Goal: Transaction & Acquisition: Book appointment/travel/reservation

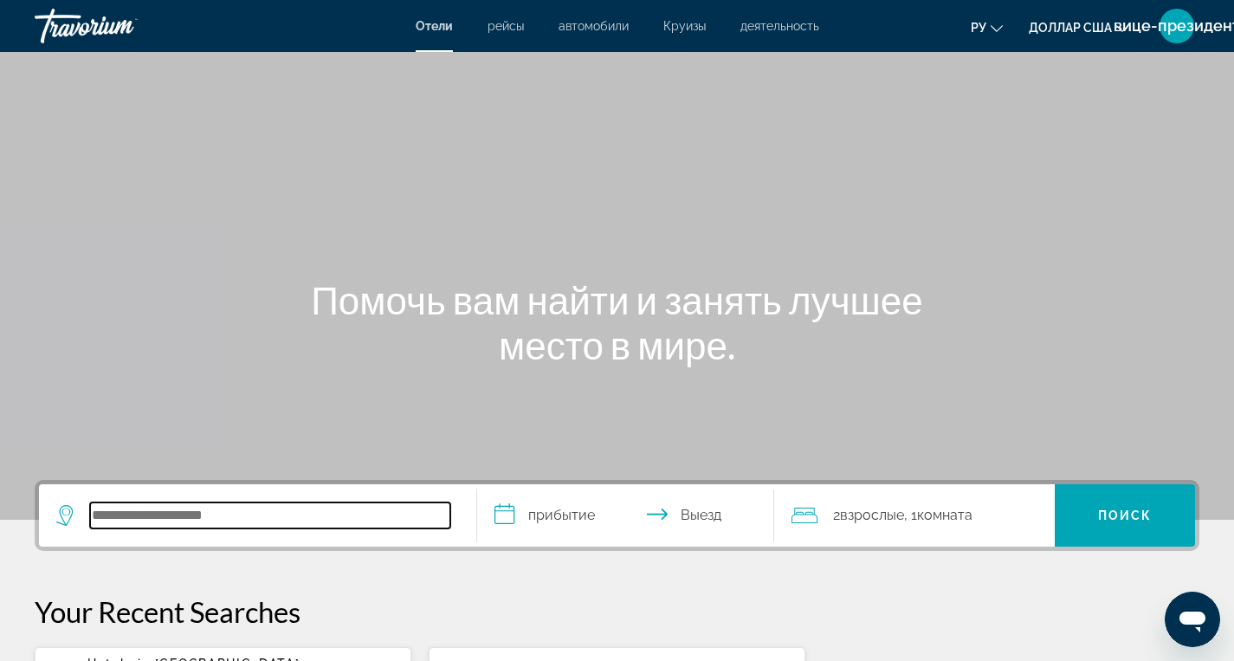
click at [96, 513] on input "Поиск отеля" at bounding box center [270, 515] width 360 height 26
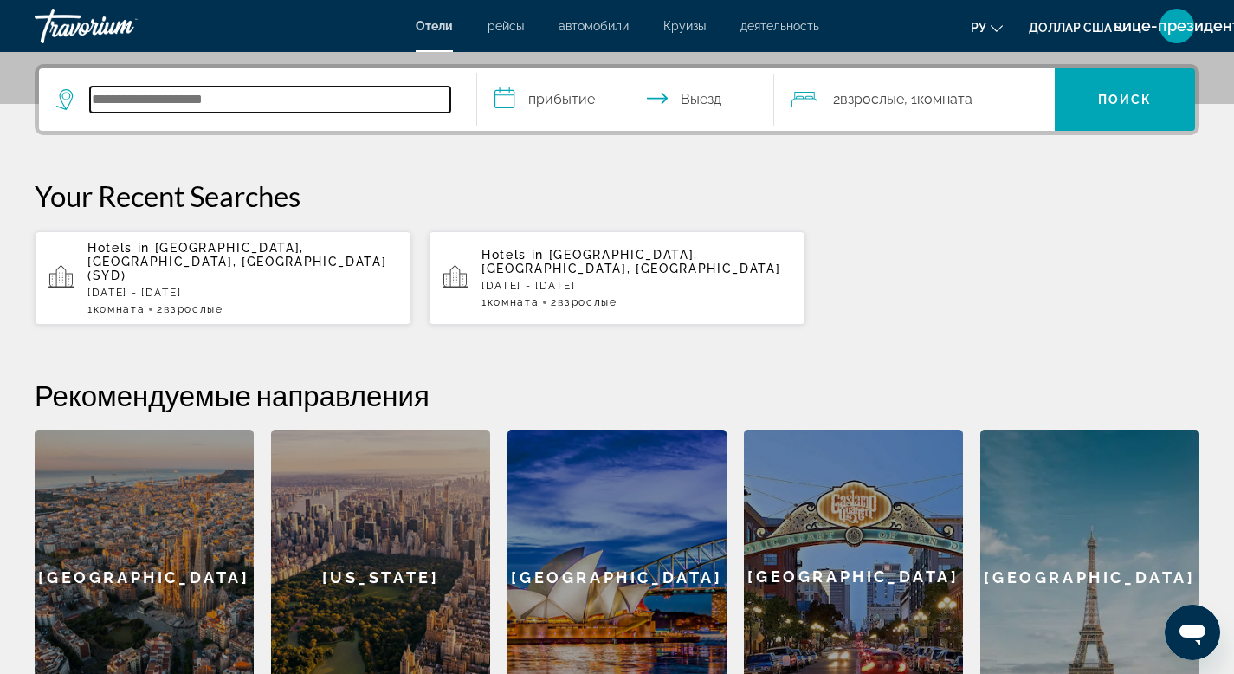
scroll to position [423, 0]
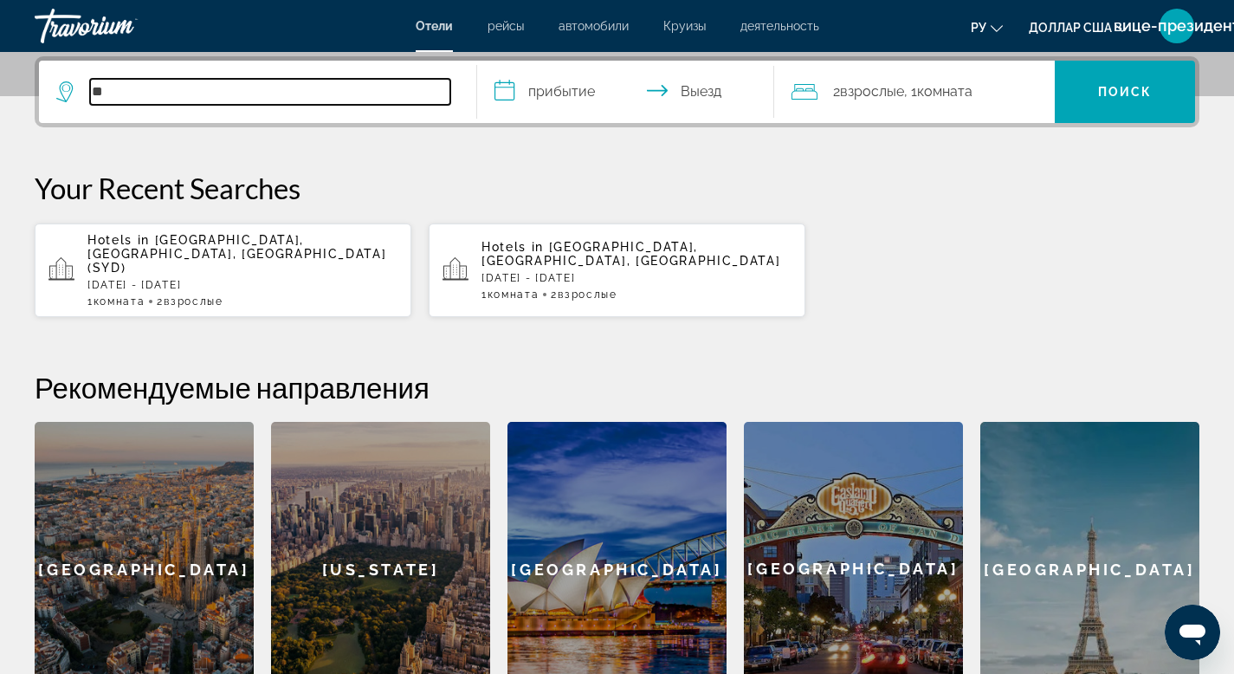
type input "*"
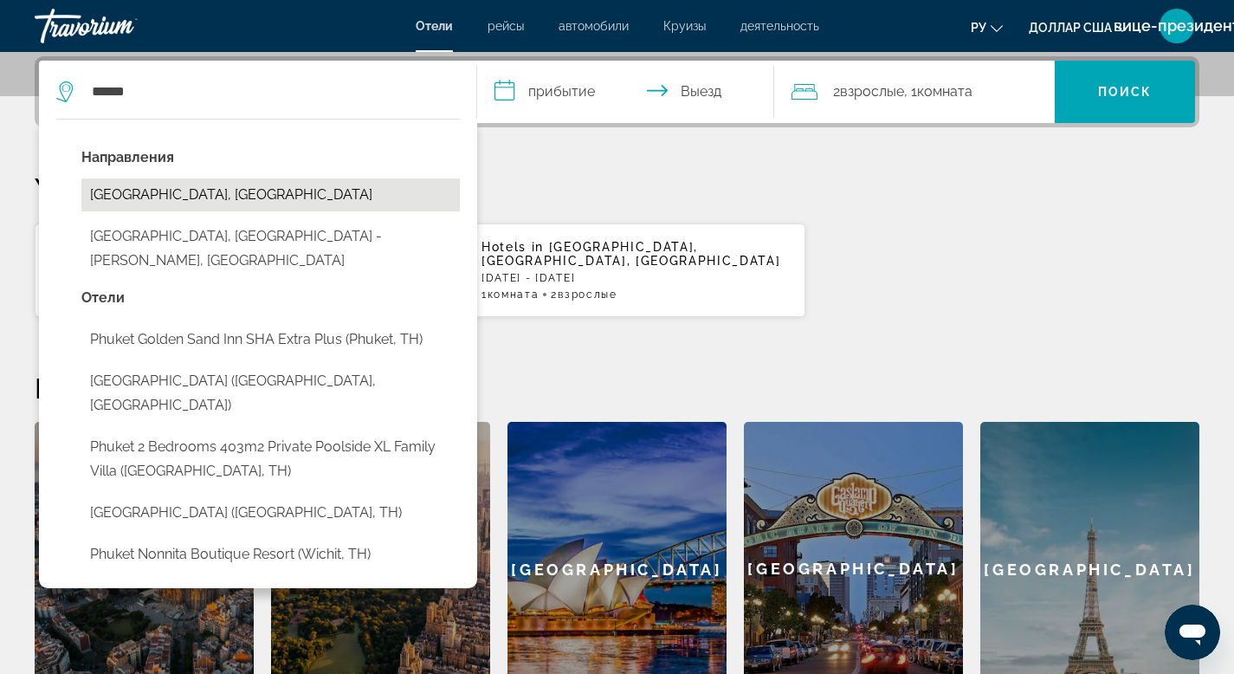
click at [179, 187] on button "[GEOGRAPHIC_DATA], [GEOGRAPHIC_DATA]" at bounding box center [270, 194] width 378 height 33
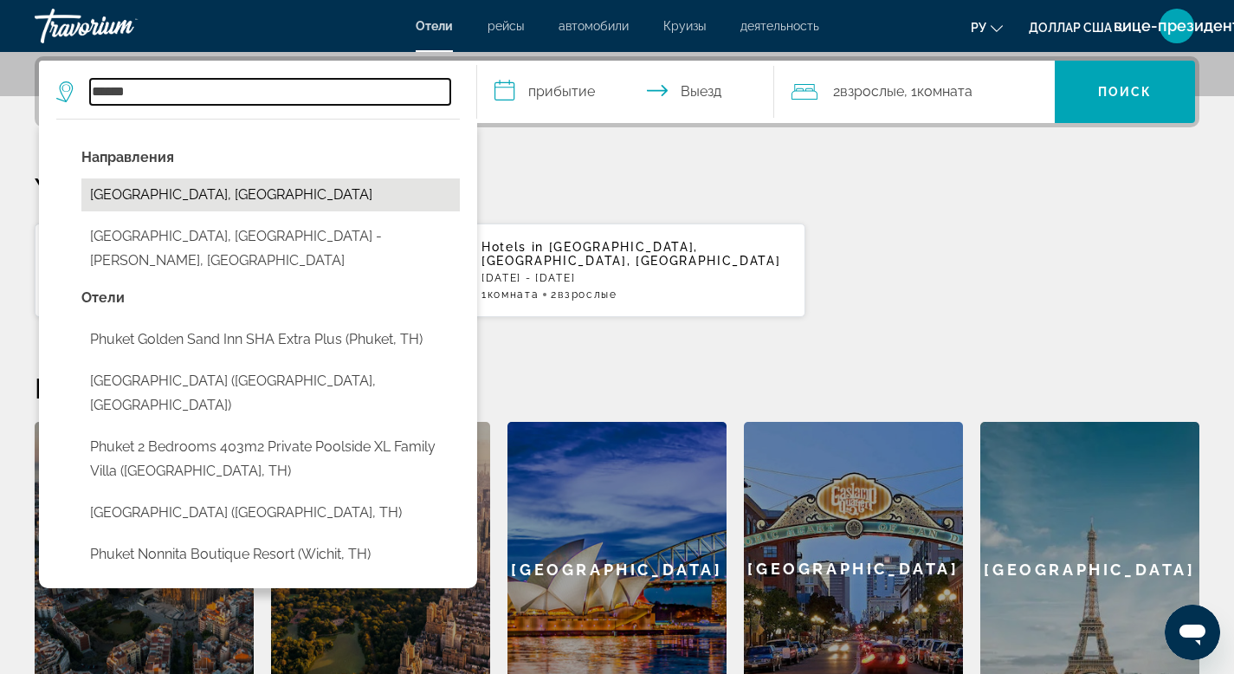
type input "**********"
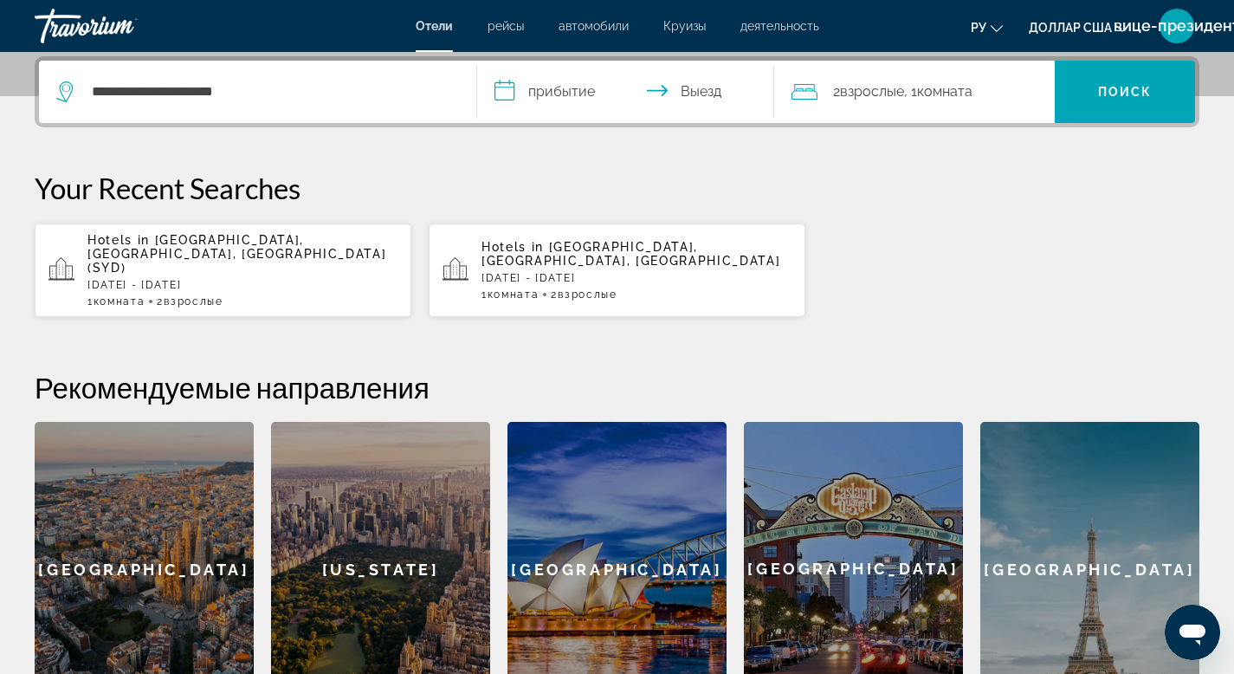
click at [579, 91] on input "**********" at bounding box center [629, 95] width 305 height 68
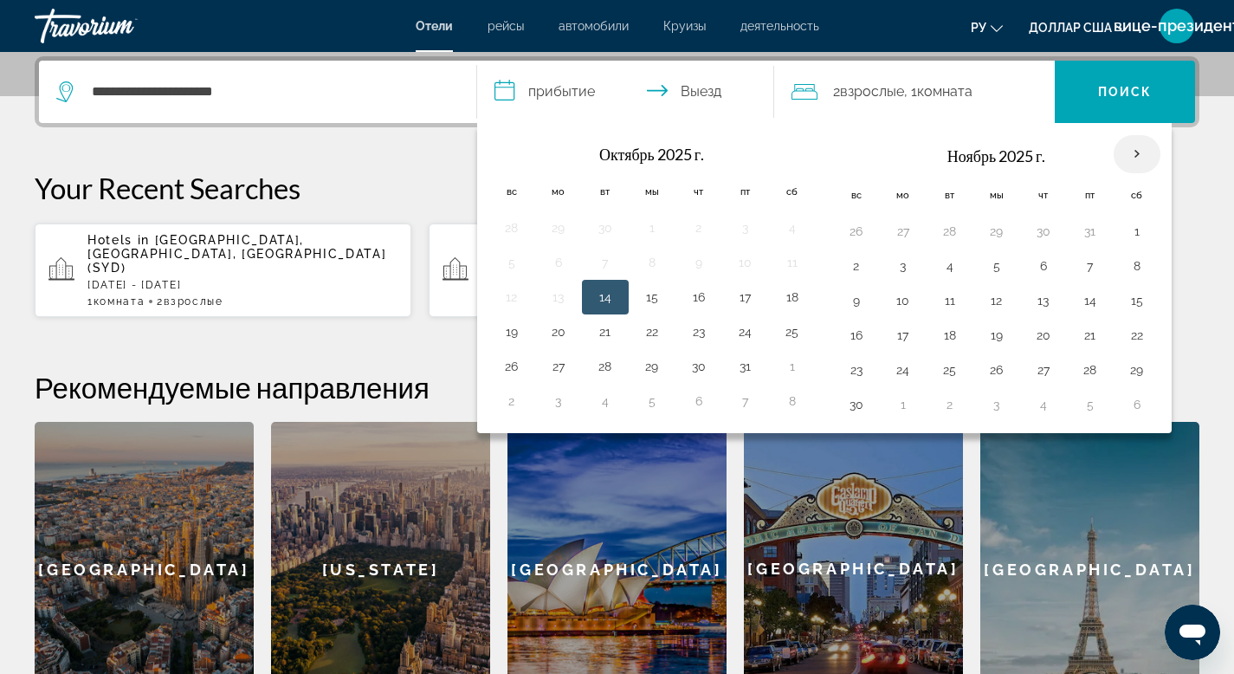
click at [1127, 157] on th "В следующем месяце" at bounding box center [1136, 154] width 47 height 38
click at [1127, 156] on th "В следующем месяце" at bounding box center [1136, 154] width 47 height 38
click at [1132, 156] on th "В следующем месяце" at bounding box center [1136, 154] width 47 height 38
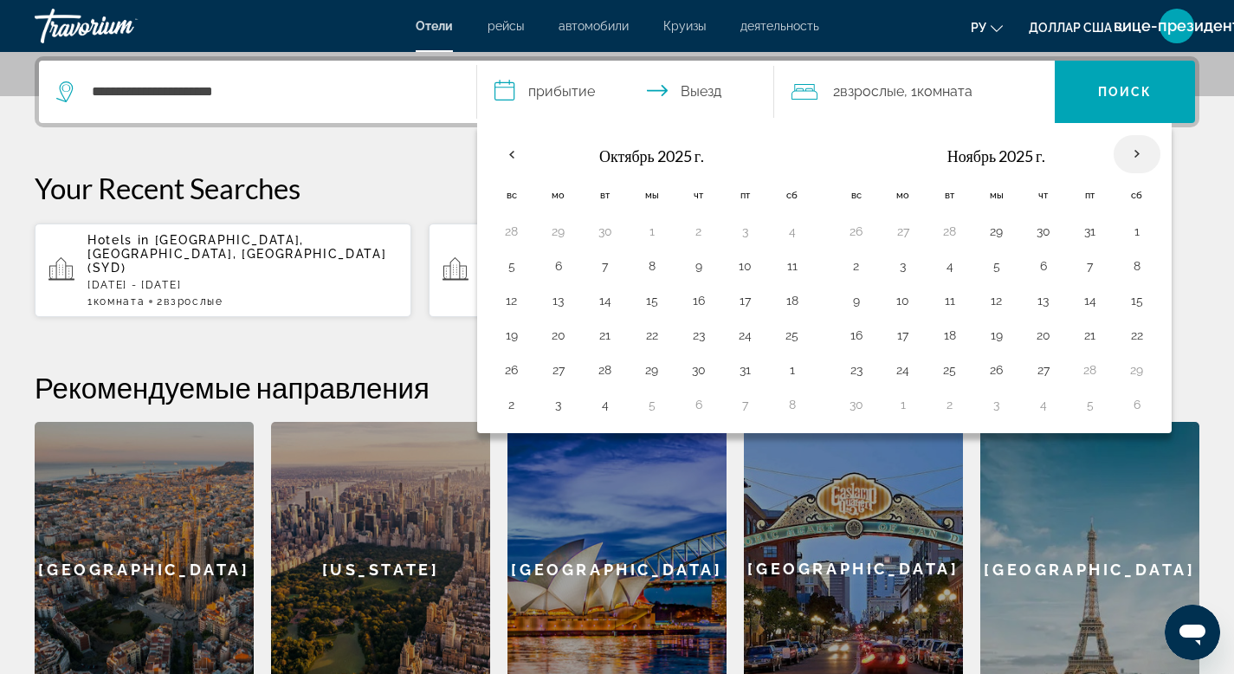
click at [1137, 165] on th "В следующем месяце" at bounding box center [1136, 154] width 47 height 38
click at [1139, 161] on th "В следующем месяце" at bounding box center [1136, 154] width 47 height 38
click at [1144, 156] on th "В следующем месяце" at bounding box center [1136, 154] width 47 height 38
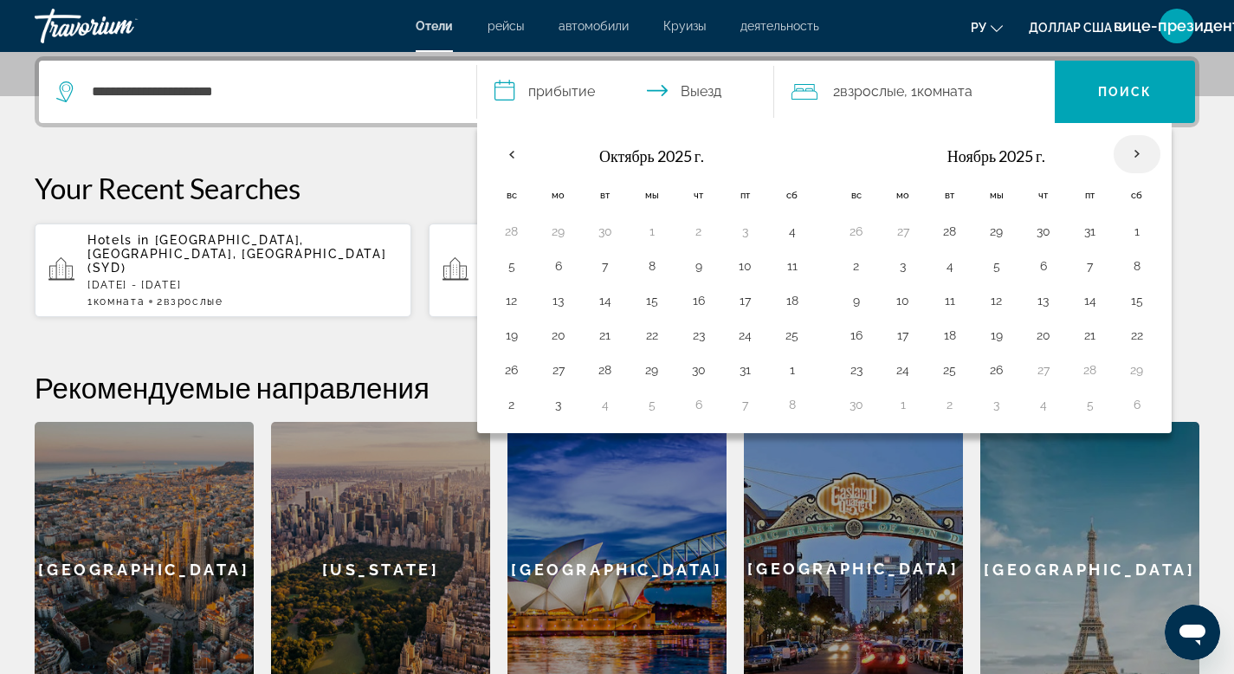
click at [1144, 156] on th "В следующем месяце" at bounding box center [1136, 154] width 47 height 38
click at [1120, 156] on th "В следующем месяце" at bounding box center [1136, 154] width 47 height 38
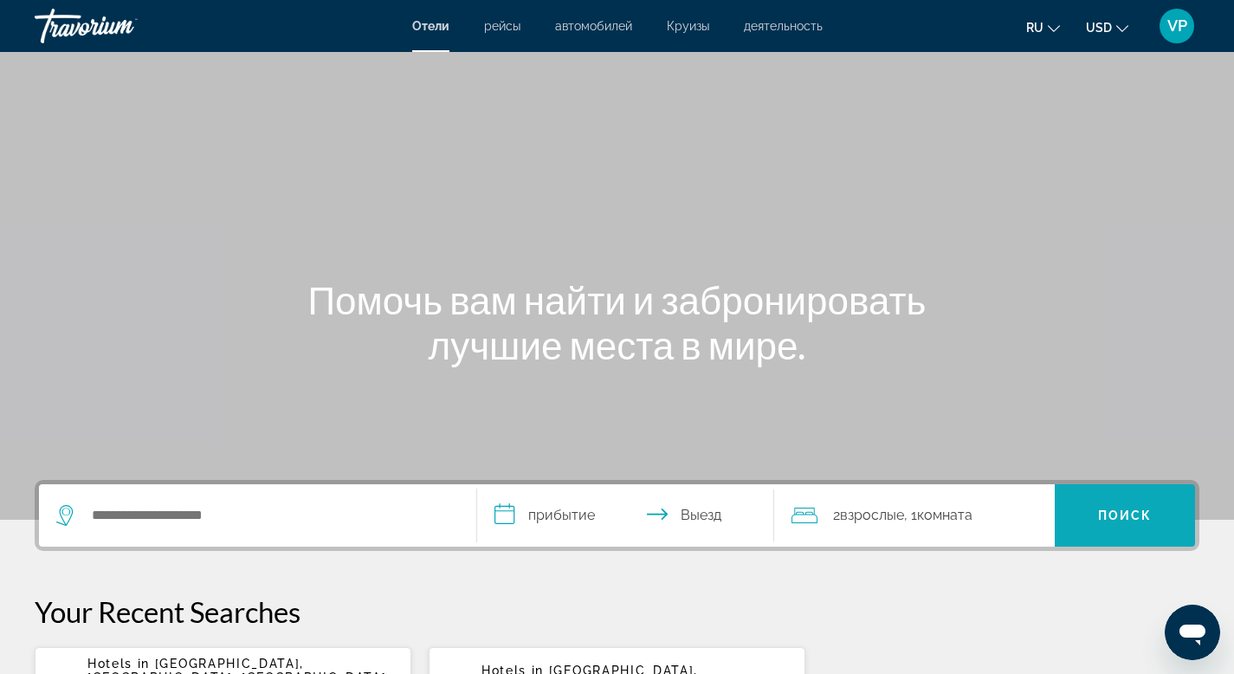
click at [1098, 508] on span "Поиск" at bounding box center [1125, 515] width 55 height 14
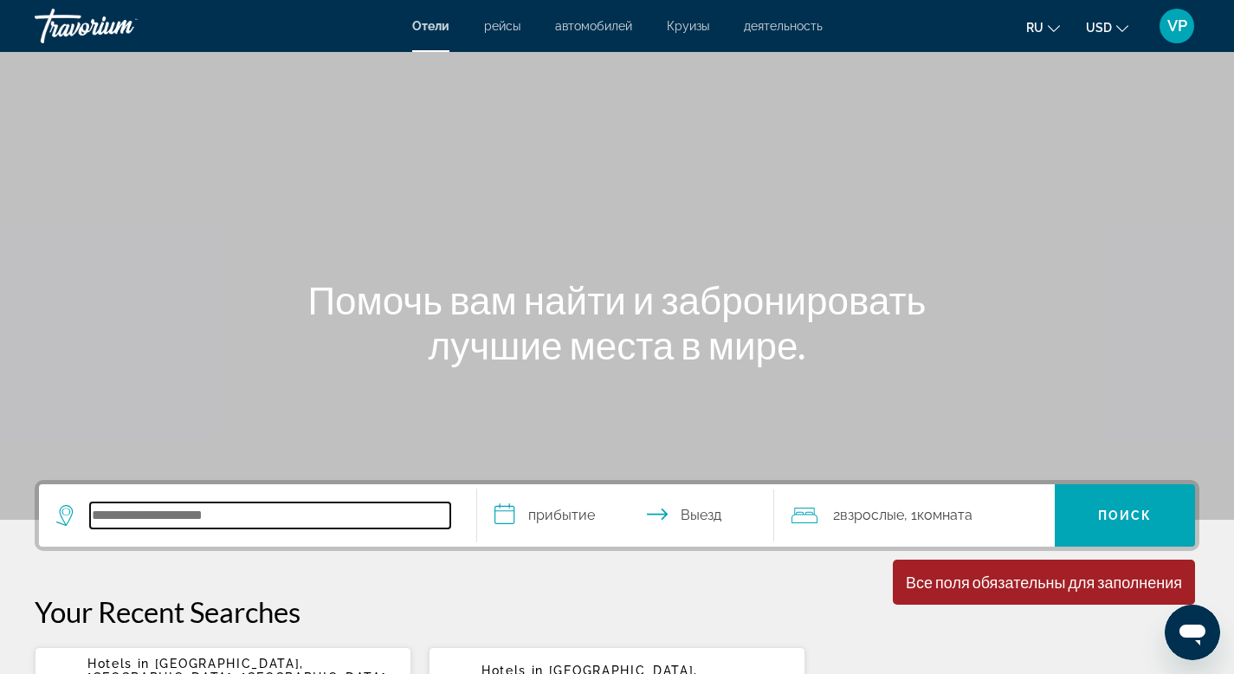
click at [351, 510] on input "Search hotel destination" at bounding box center [270, 515] width 360 height 26
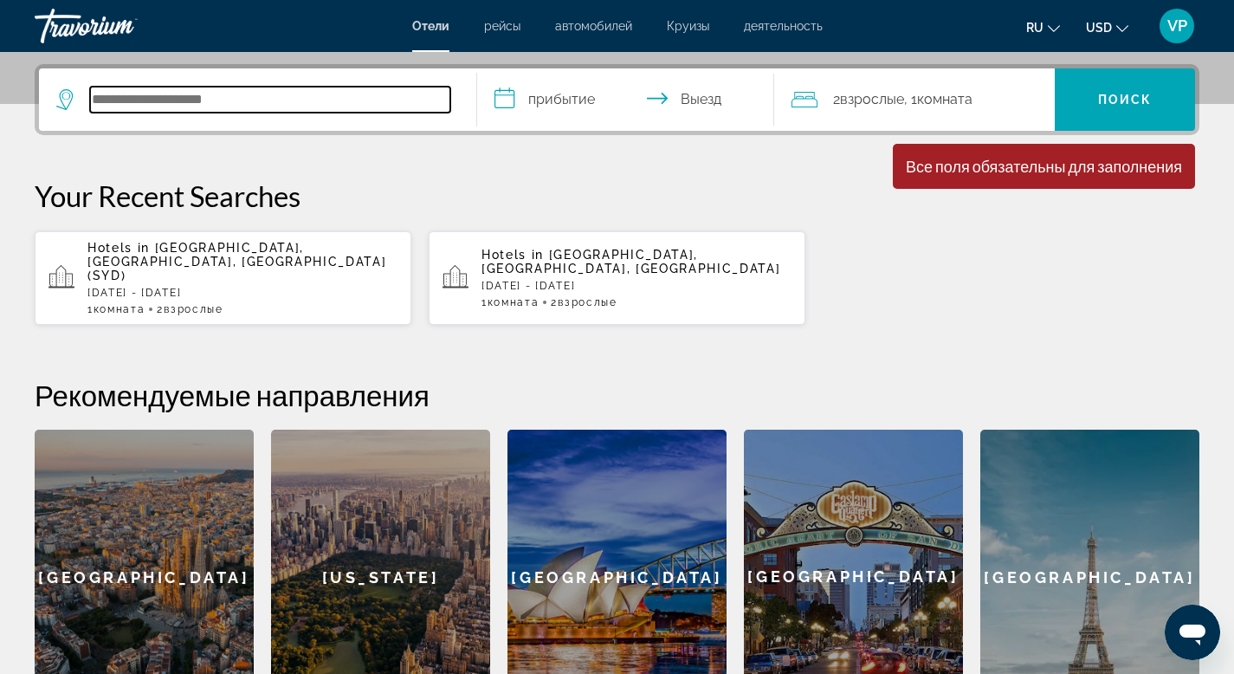
scroll to position [423, 0]
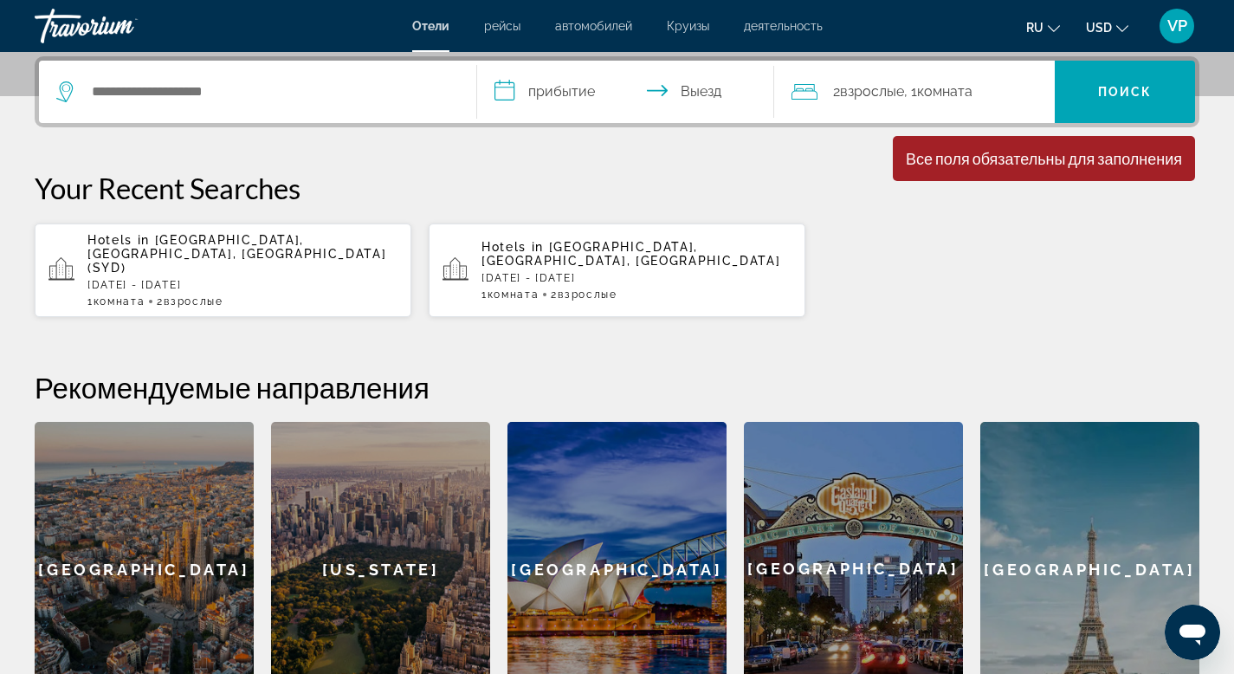
click at [351, 457] on div "[US_STATE]" at bounding box center [380, 569] width 219 height 294
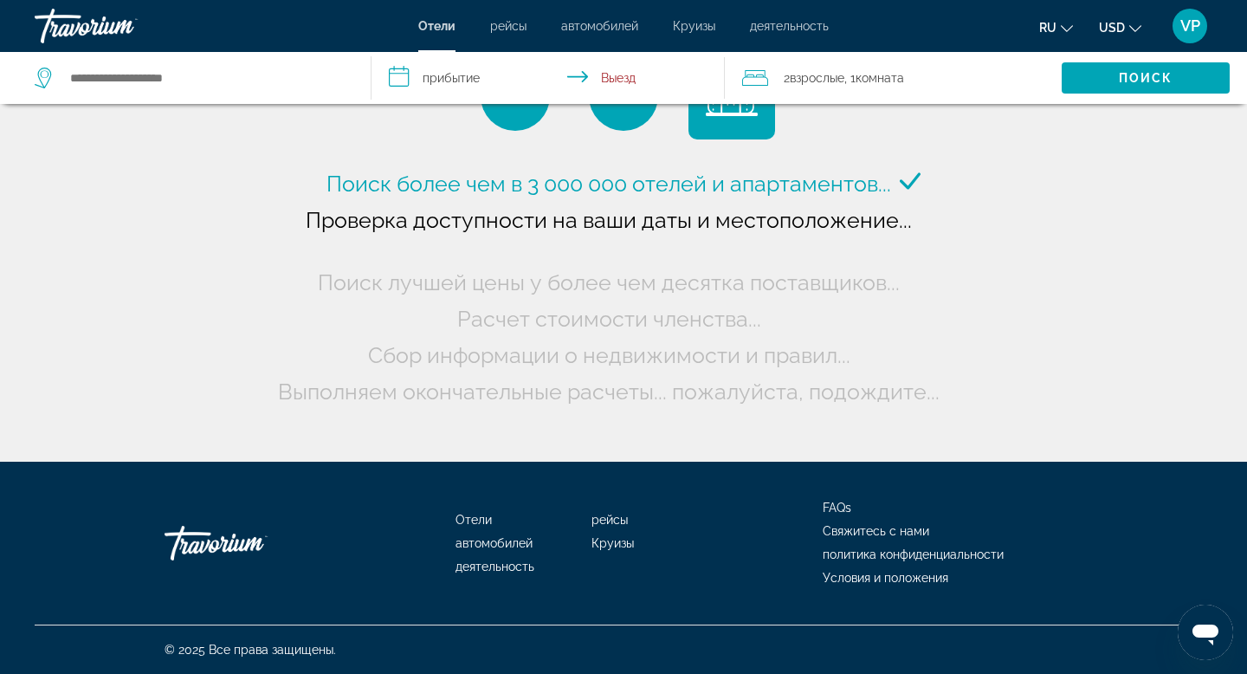
click at [468, 80] on input "**********" at bounding box center [551, 80] width 361 height 57
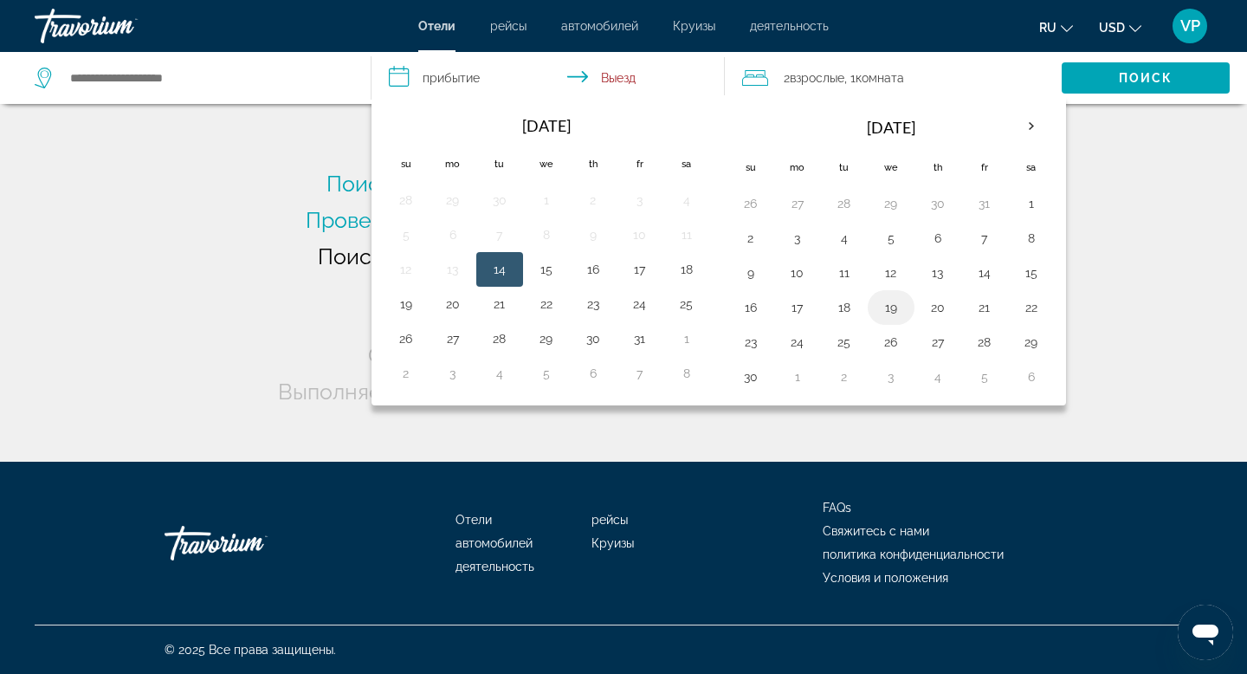
click at [872, 306] on td "19" at bounding box center [891, 307] width 47 height 35
click at [927, 306] on button "20" at bounding box center [938, 307] width 28 height 24
click at [1030, 126] on th "Next month" at bounding box center [1031, 126] width 47 height 38
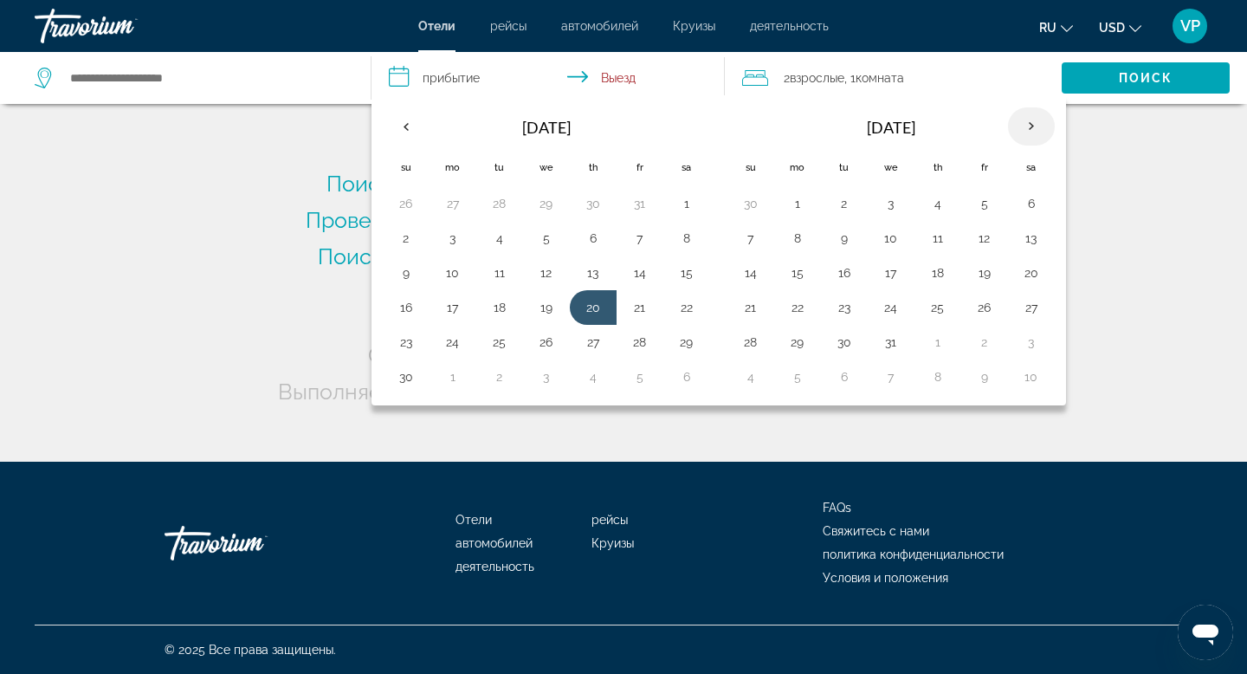
click at [1030, 126] on th "Next month" at bounding box center [1031, 126] width 47 height 38
click at [398, 119] on th "Previous month" at bounding box center [406, 126] width 47 height 38
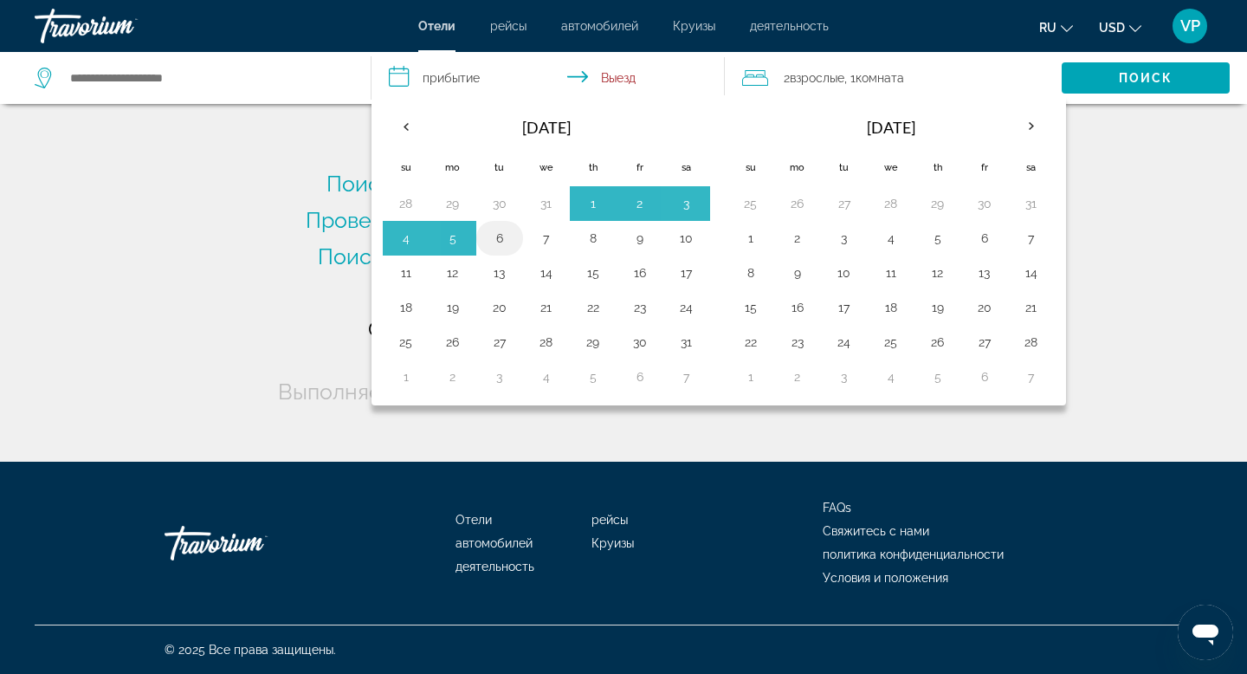
click at [499, 230] on button "6" at bounding box center [500, 238] width 28 height 24
type input "**********"
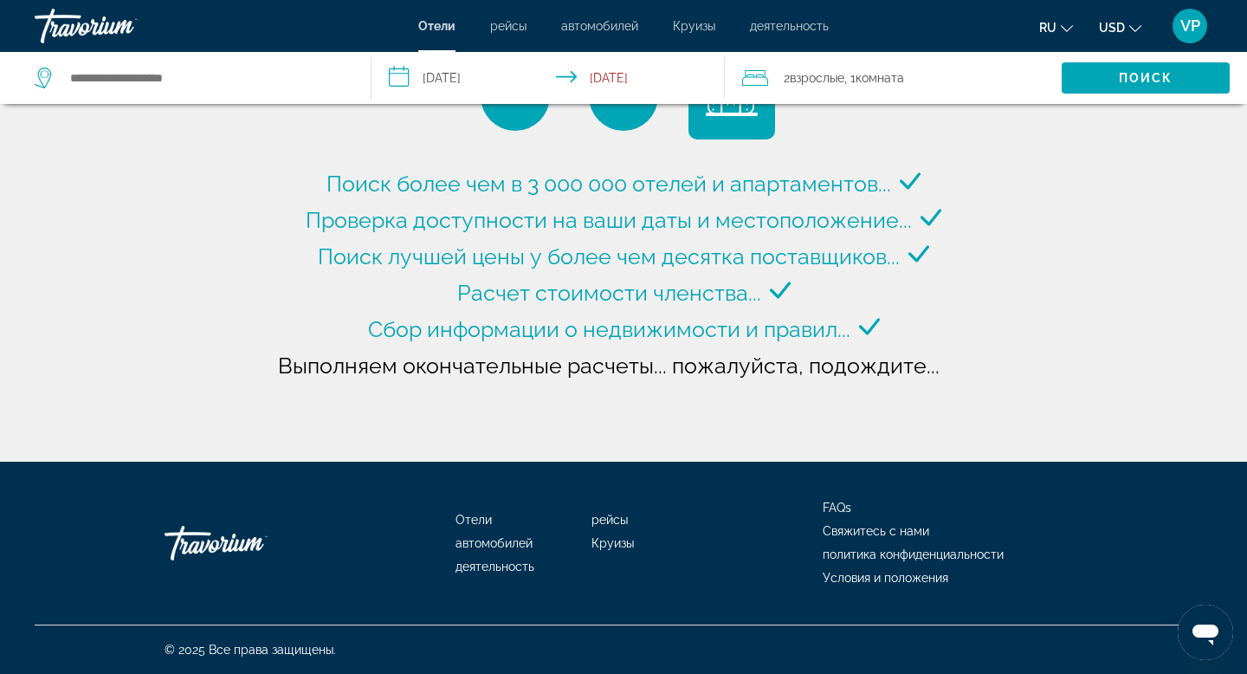
click at [623, 67] on input "**********" at bounding box center [551, 80] width 361 height 57
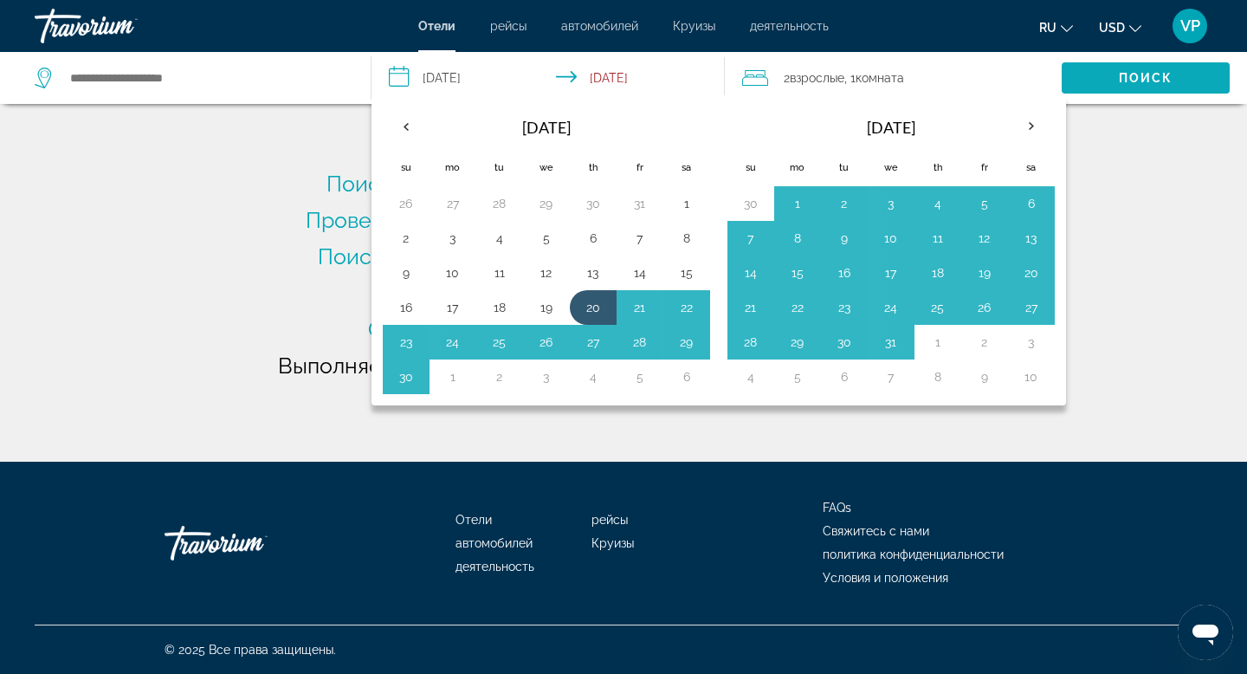
click at [1125, 82] on span "Поиск" at bounding box center [1146, 78] width 55 height 14
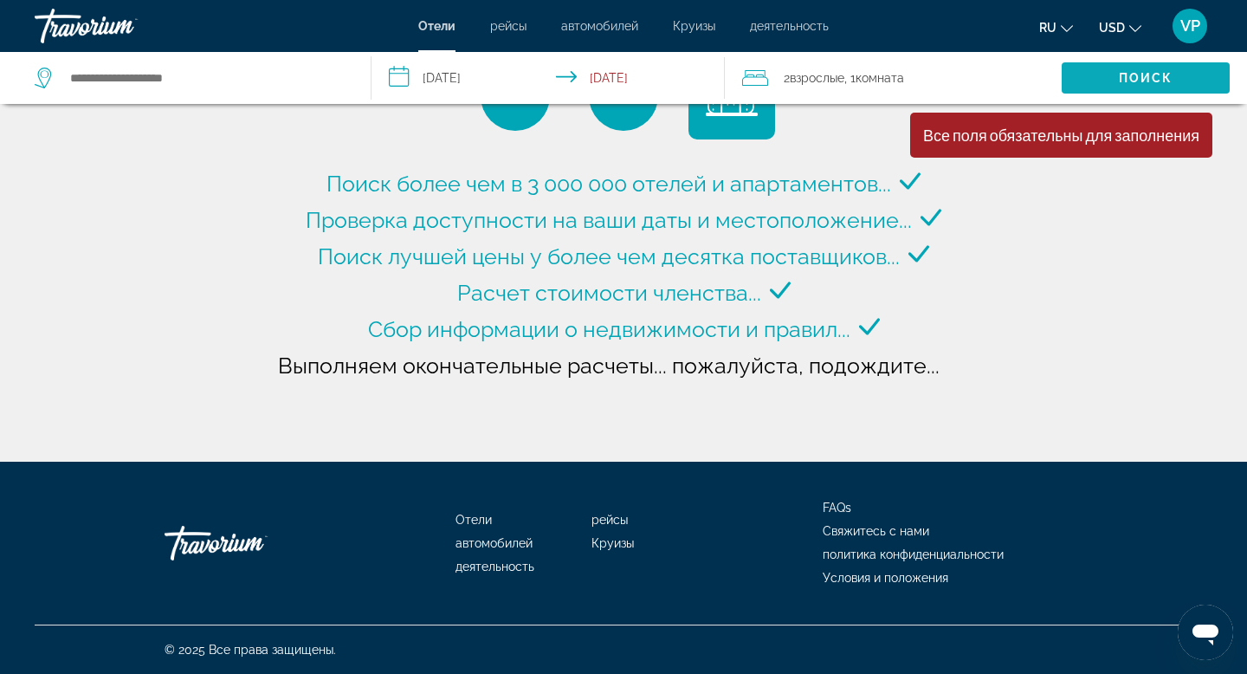
type input "**********"
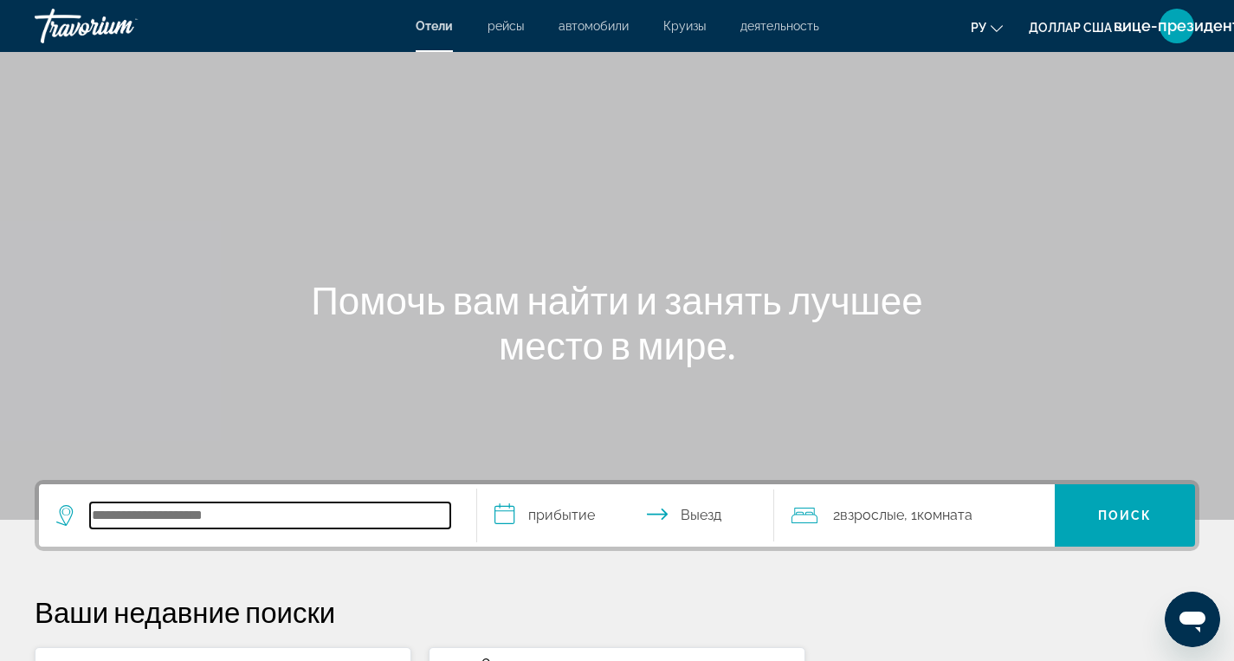
click at [91, 513] on input "Поиск отеля" at bounding box center [270, 515] width 360 height 26
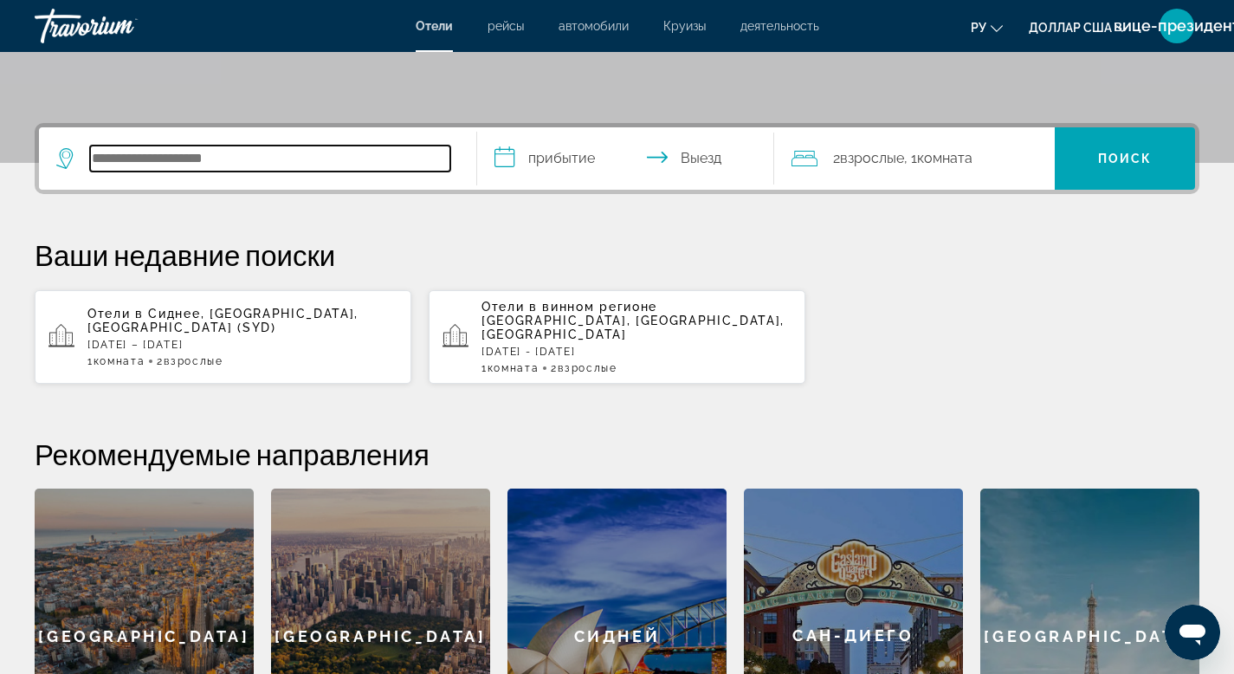
scroll to position [423, 0]
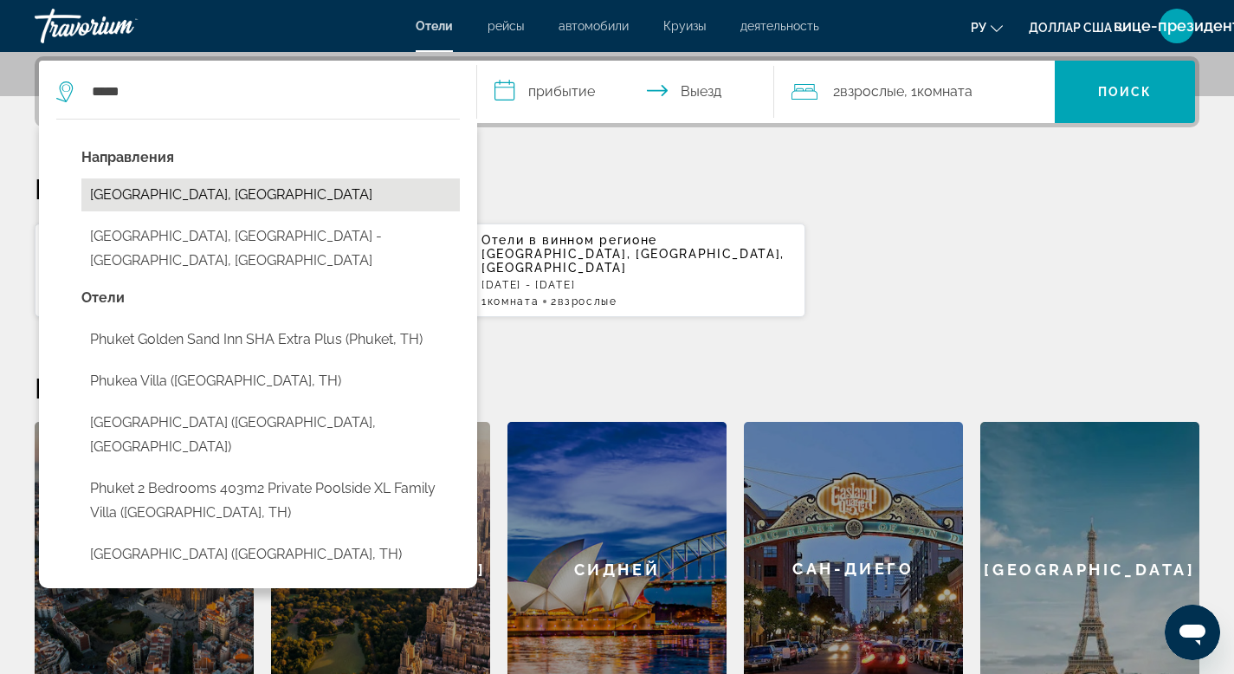
click at [135, 197] on button "Phuket Island, Thailand" at bounding box center [270, 194] width 378 height 33
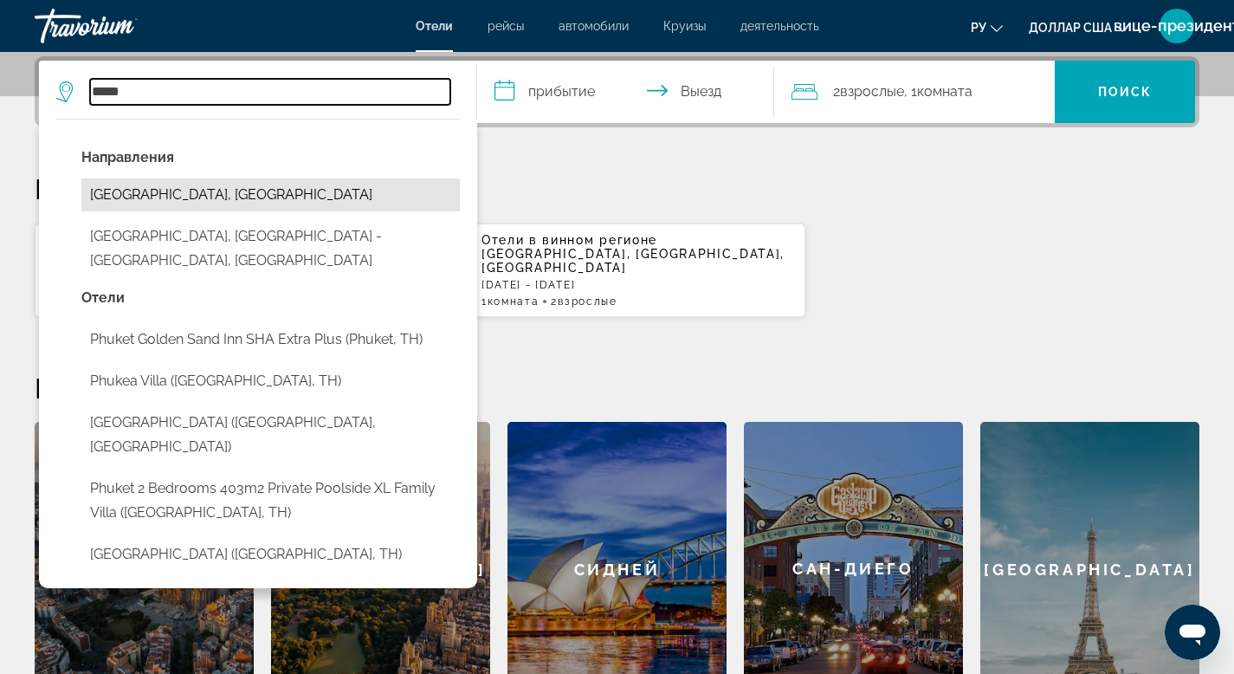
type input "**********"
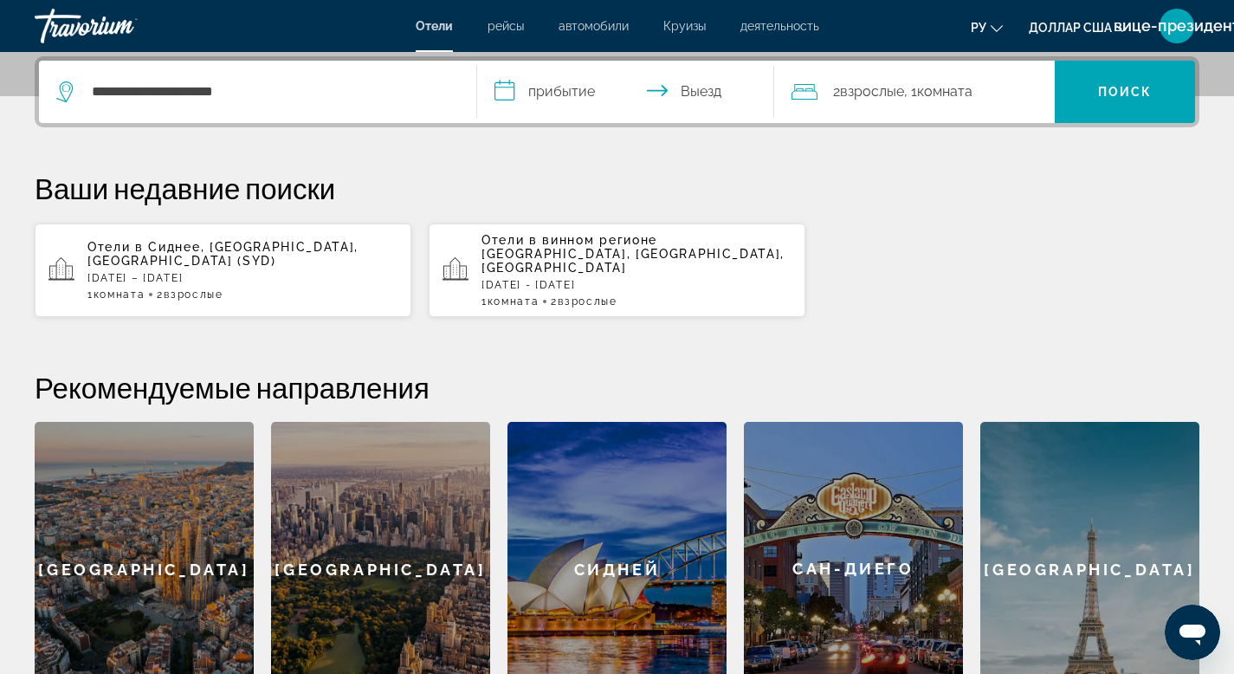
click at [504, 90] on input "**********" at bounding box center [629, 95] width 305 height 68
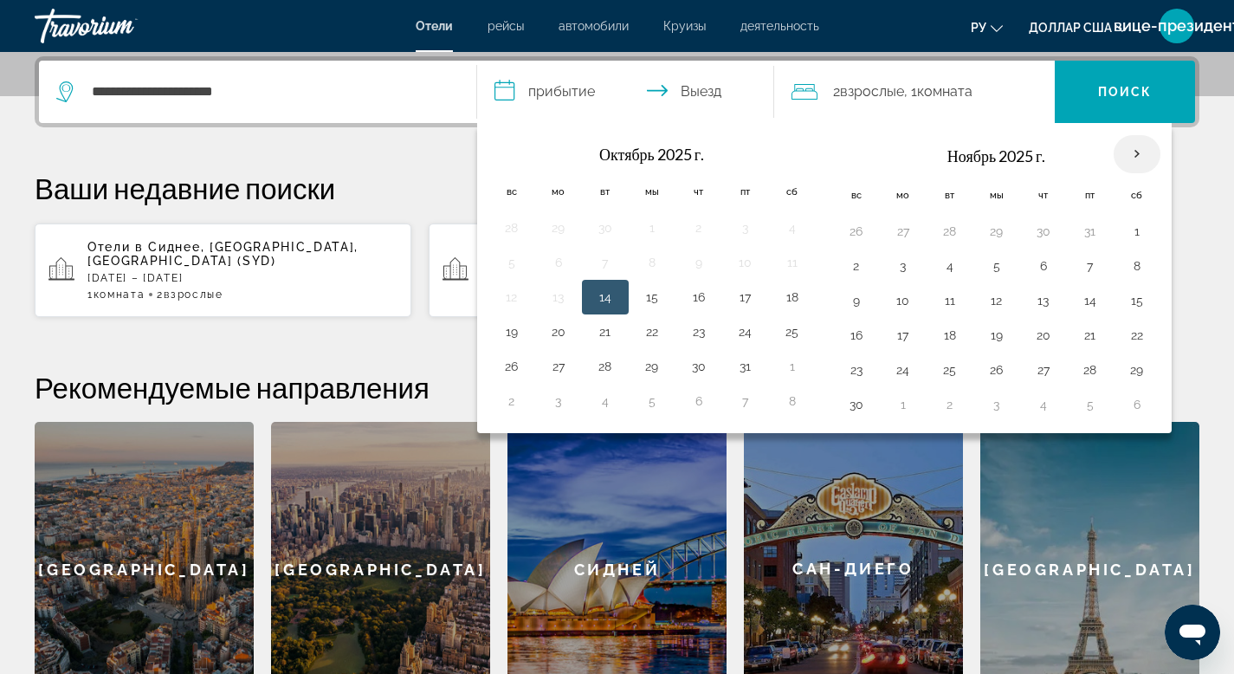
click at [1134, 155] on th "В следующем месяце" at bounding box center [1136, 154] width 47 height 38
click at [1139, 148] on th "В следующем месяце" at bounding box center [1136, 154] width 47 height 38
click at [1139, 152] on th "В следующем месяце" at bounding box center [1136, 154] width 47 height 38
click at [1132, 148] on th "В следующем месяце" at bounding box center [1136, 154] width 47 height 38
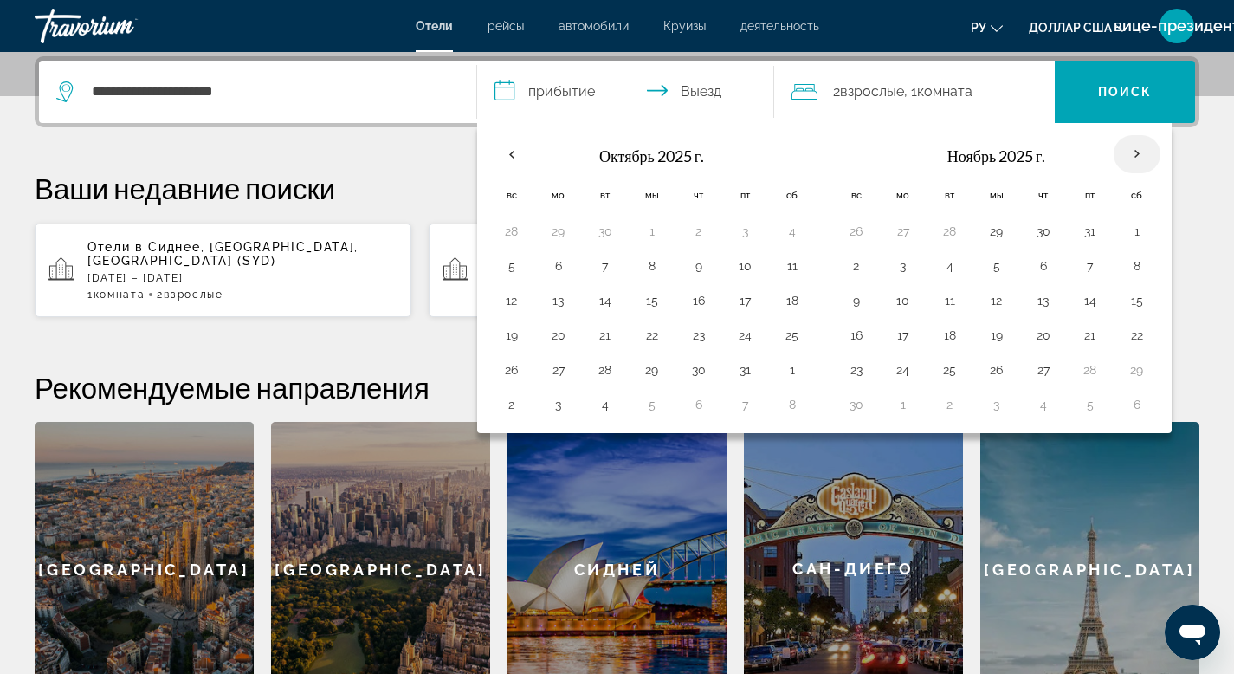
click at [1132, 148] on th "В следующем месяце" at bounding box center [1136, 154] width 47 height 38
click at [959, 232] on button "28" at bounding box center [950, 231] width 28 height 24
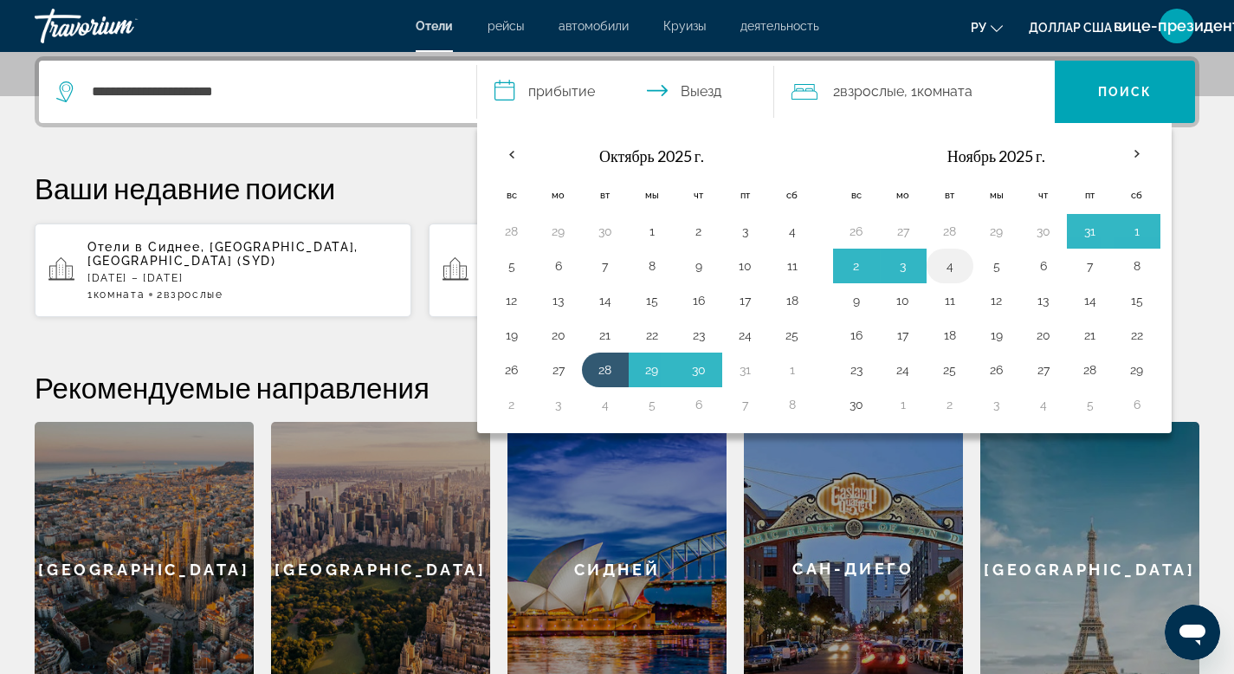
click at [950, 274] on button "4" at bounding box center [950, 266] width 28 height 24
type input "**********"
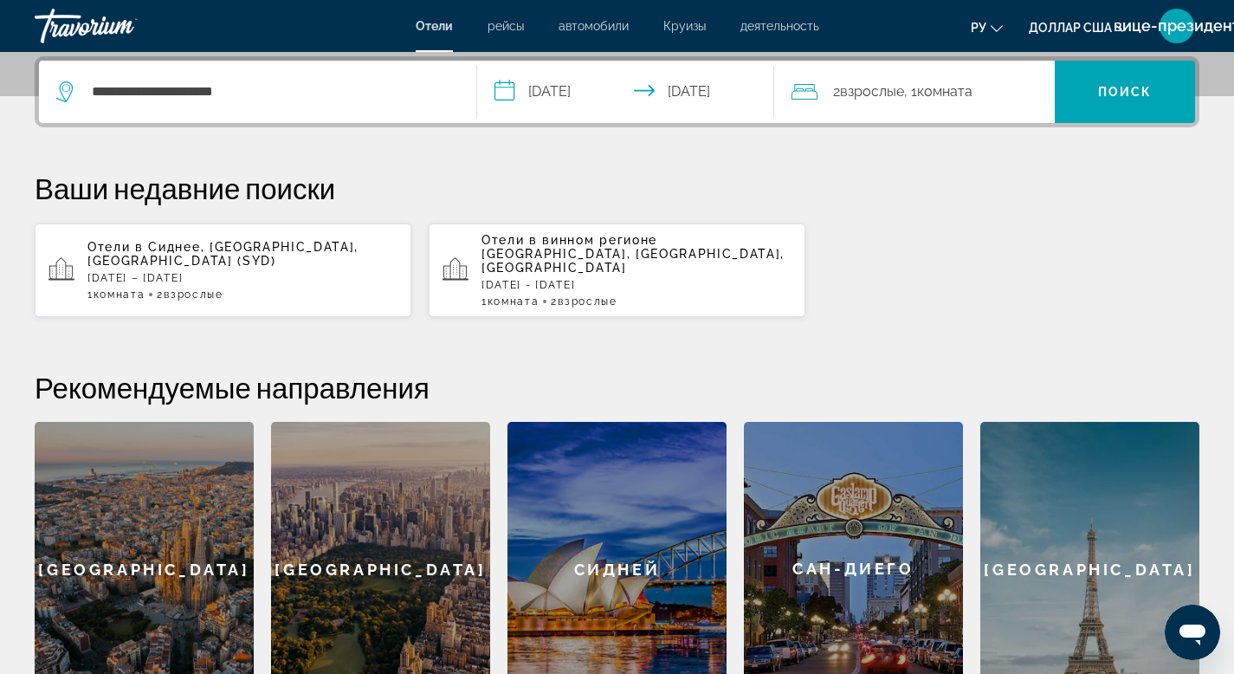
click at [565, 92] on input "**********" at bounding box center [629, 95] width 305 height 68
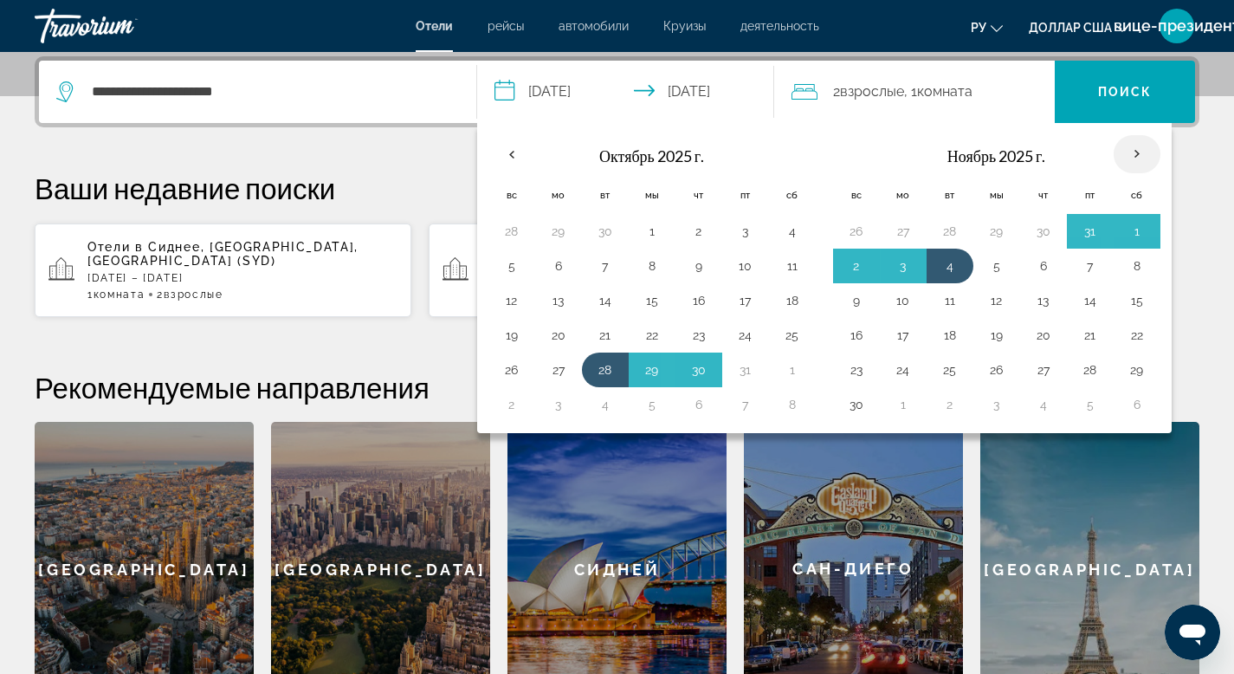
click at [1129, 152] on th "В следующем месяце" at bounding box center [1136, 154] width 47 height 38
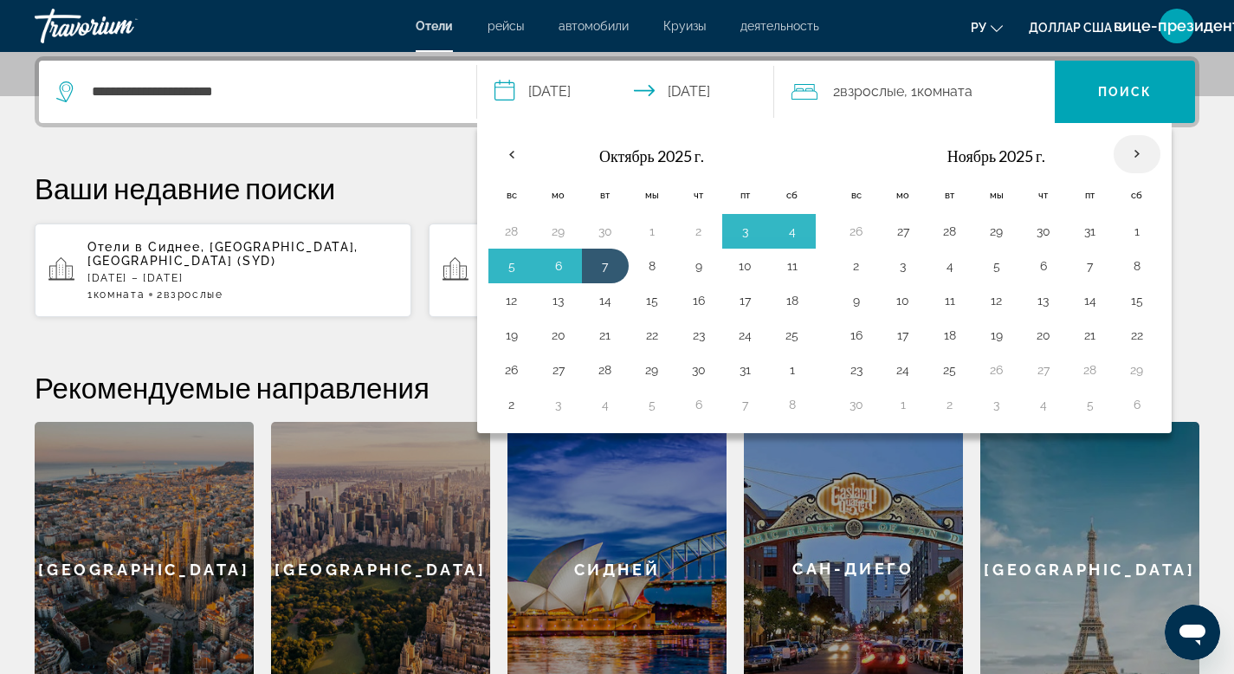
click at [1129, 152] on th "В следующем месяце" at bounding box center [1136, 154] width 47 height 38
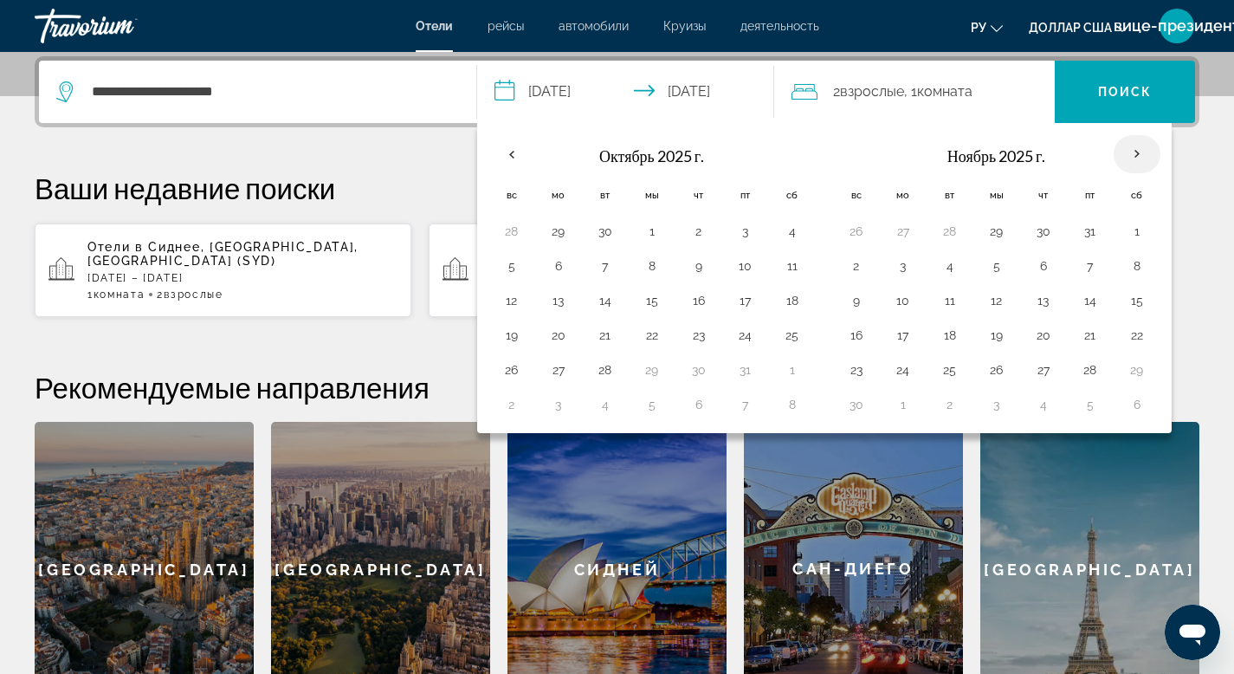
click at [1129, 152] on th "В следующем месяце" at bounding box center [1136, 154] width 47 height 38
click at [507, 157] on th "Previous month" at bounding box center [511, 154] width 47 height 38
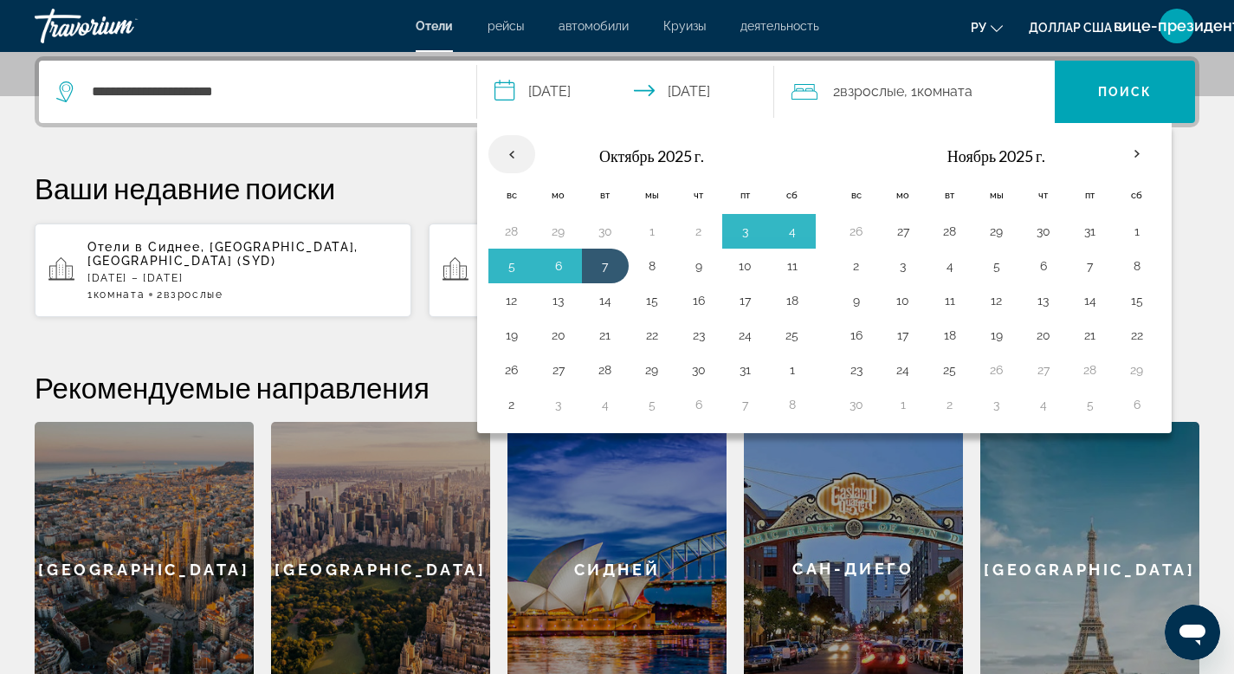
click at [507, 157] on th "Previous month" at bounding box center [511, 154] width 47 height 38
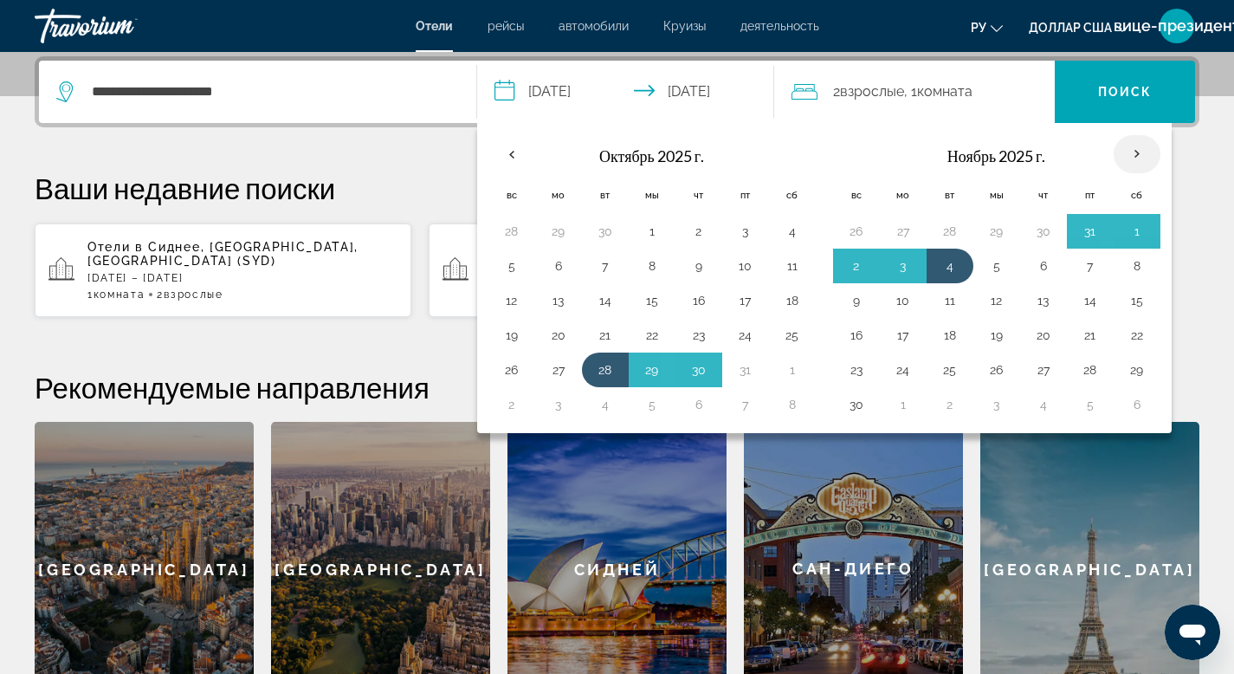
click at [1133, 154] on th "В следующем месяце" at bounding box center [1136, 154] width 47 height 38
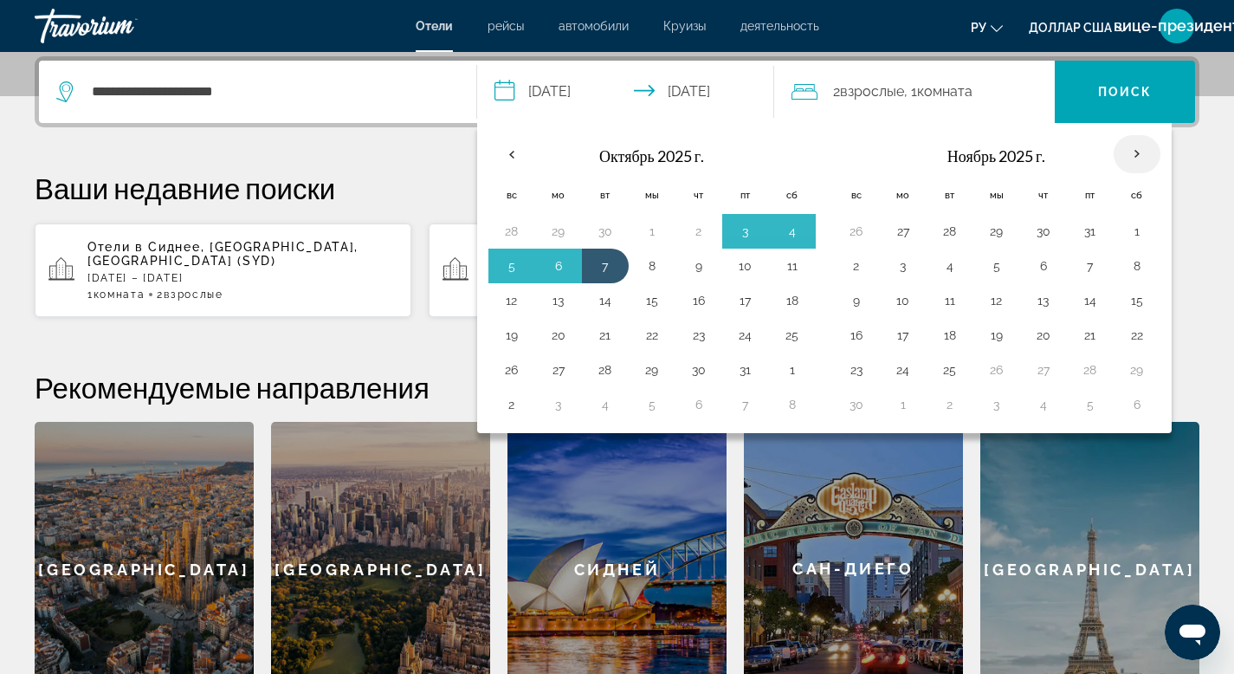
click at [1133, 154] on th "В следующем месяце" at bounding box center [1136, 154] width 47 height 38
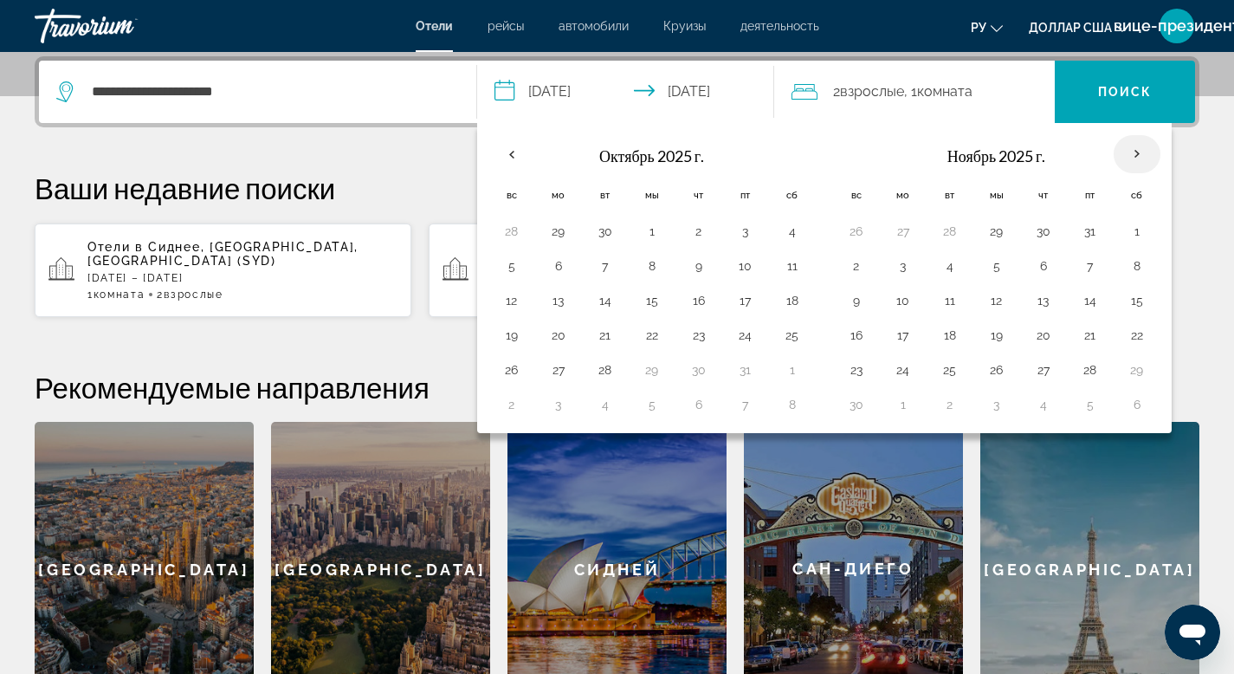
click at [1133, 154] on th "В следующем месяце" at bounding box center [1136, 154] width 47 height 38
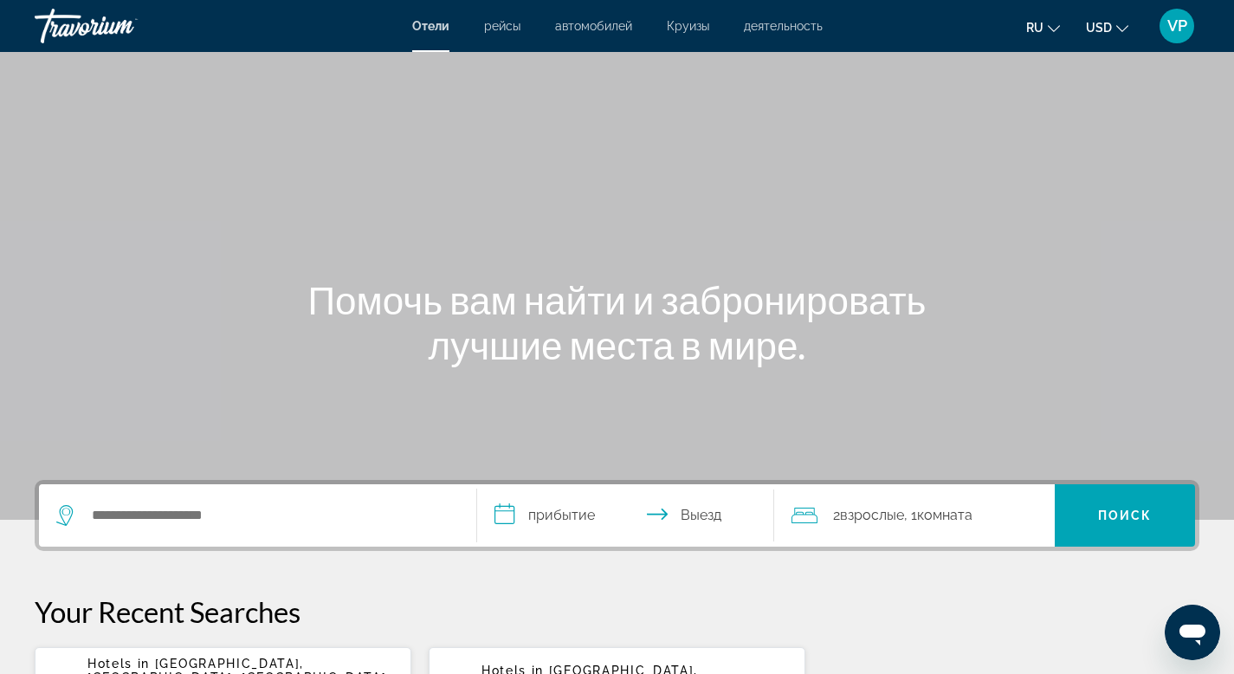
click at [579, 518] on input "**********" at bounding box center [629, 518] width 305 height 68
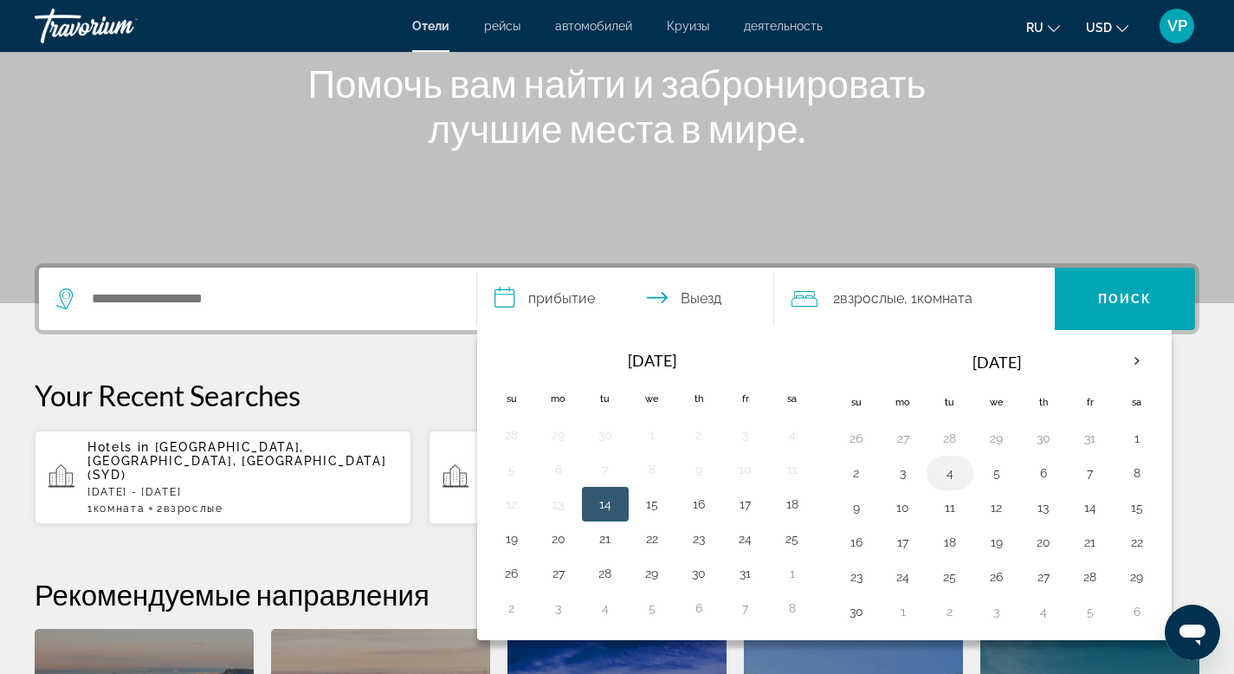
scroll to position [220, 0]
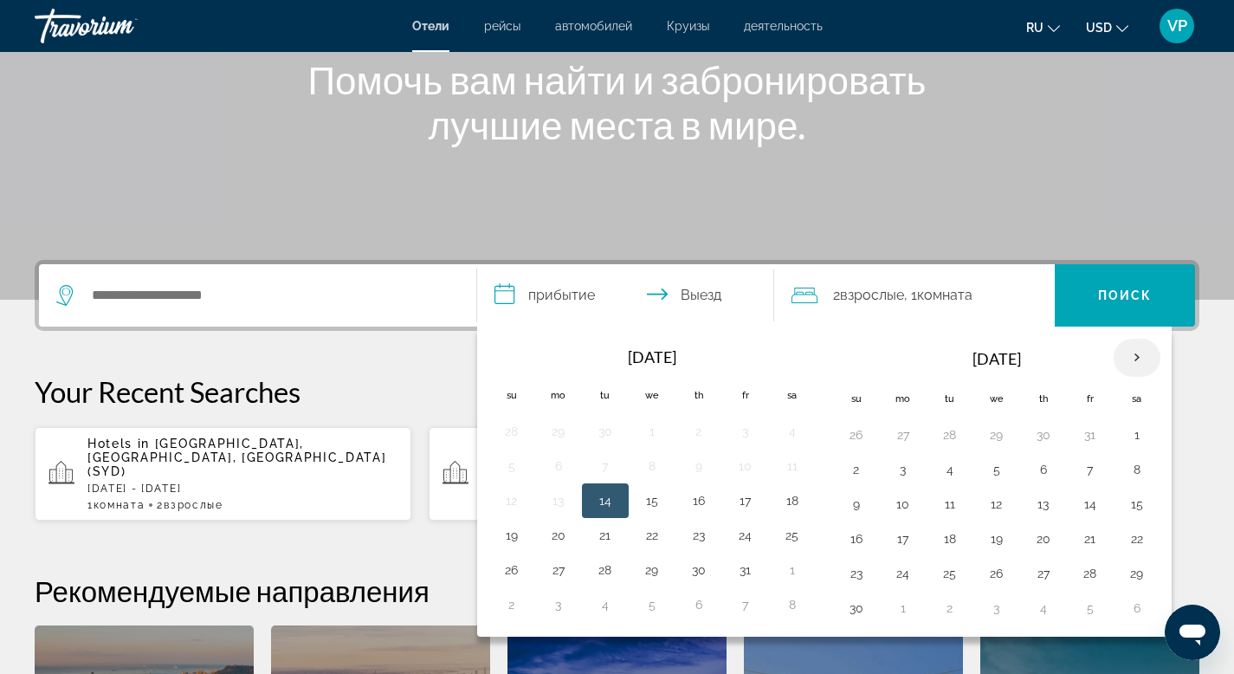
click at [1139, 358] on th "Next month" at bounding box center [1136, 358] width 47 height 38
click at [1139, 359] on th "Next month" at bounding box center [1136, 358] width 47 height 38
click at [507, 358] on th "Previous month" at bounding box center [511, 358] width 47 height 38
click at [507, 358] on th "Navigation placeholder" at bounding box center [511, 357] width 47 height 38
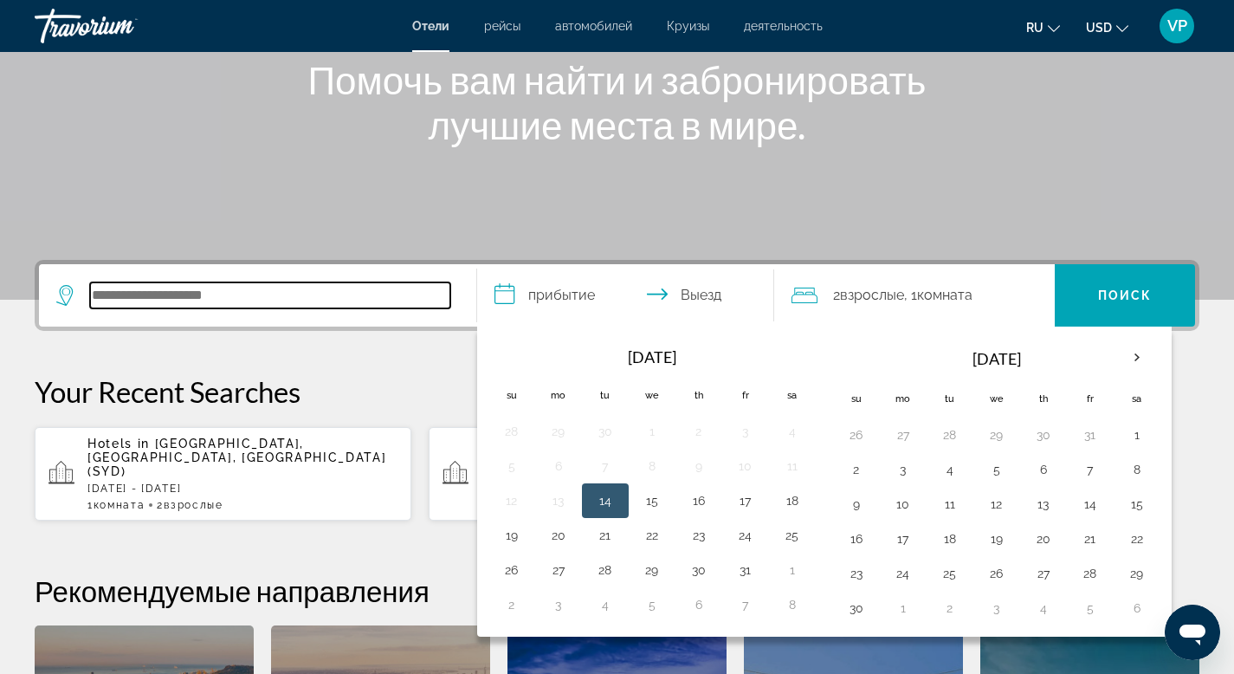
click at [267, 296] on input "Search hotel destination" at bounding box center [270, 295] width 360 height 26
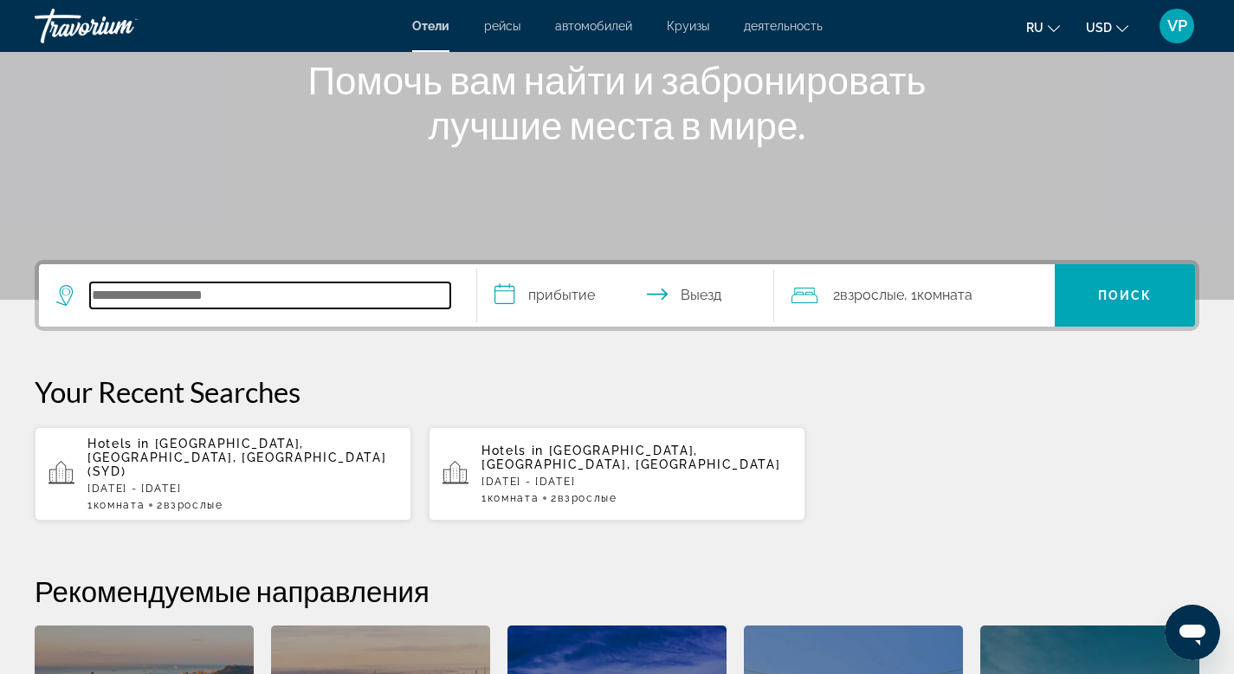
click at [197, 300] on input "Search hotel destination" at bounding box center [270, 295] width 360 height 26
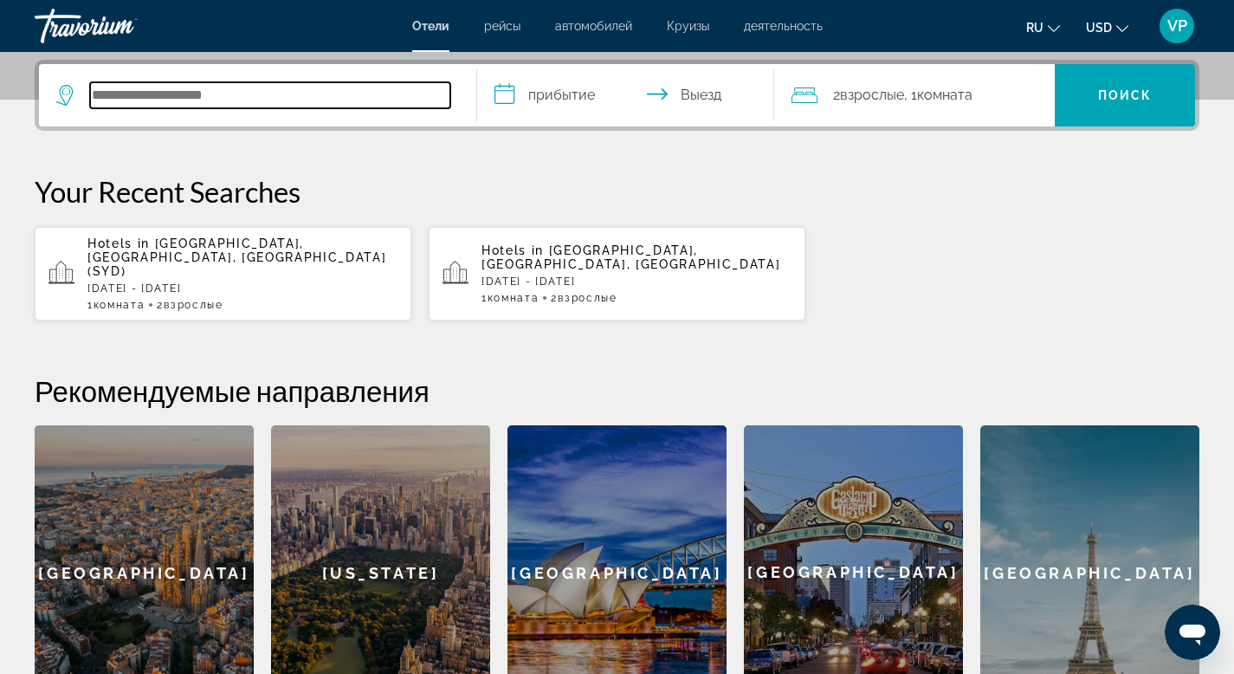
scroll to position [423, 0]
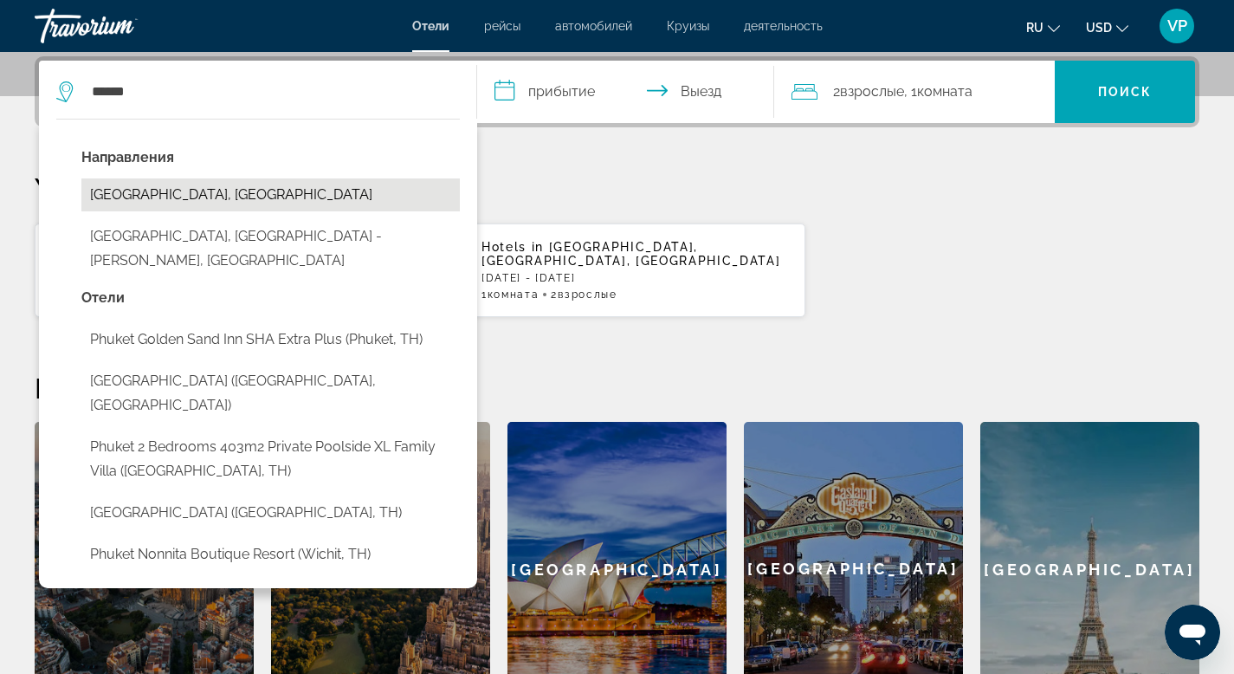
click at [152, 191] on button "[GEOGRAPHIC_DATA], [GEOGRAPHIC_DATA]" at bounding box center [270, 194] width 378 height 33
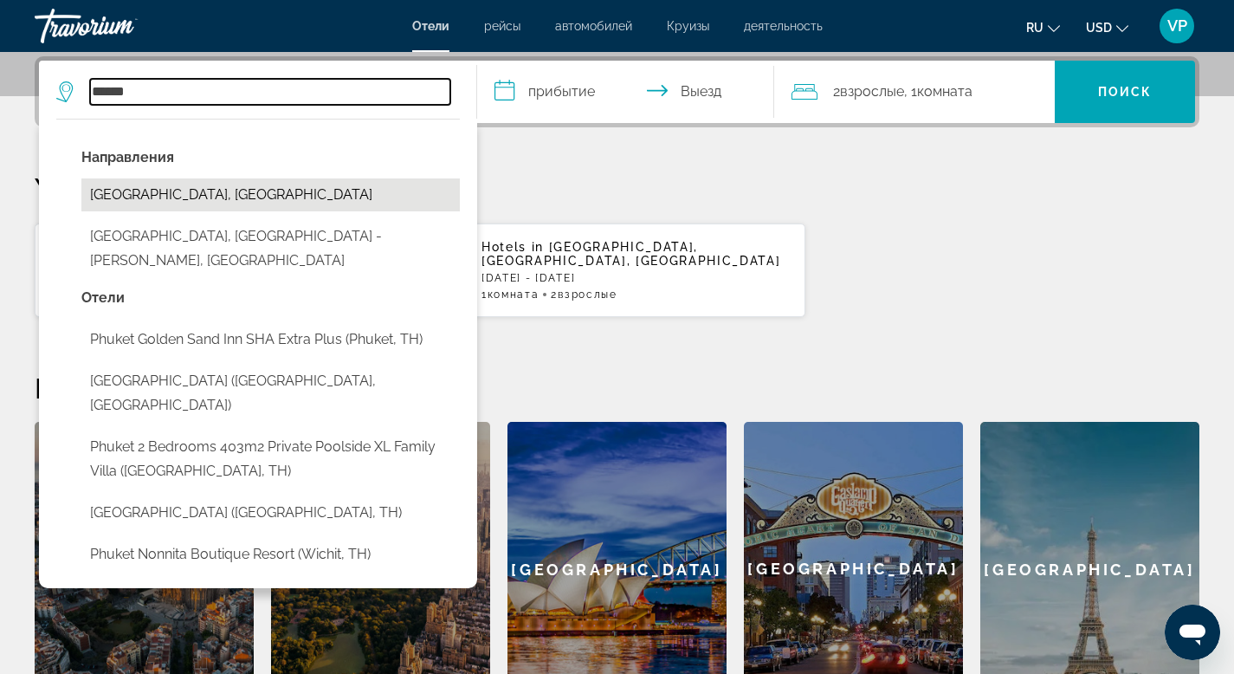
type input "**********"
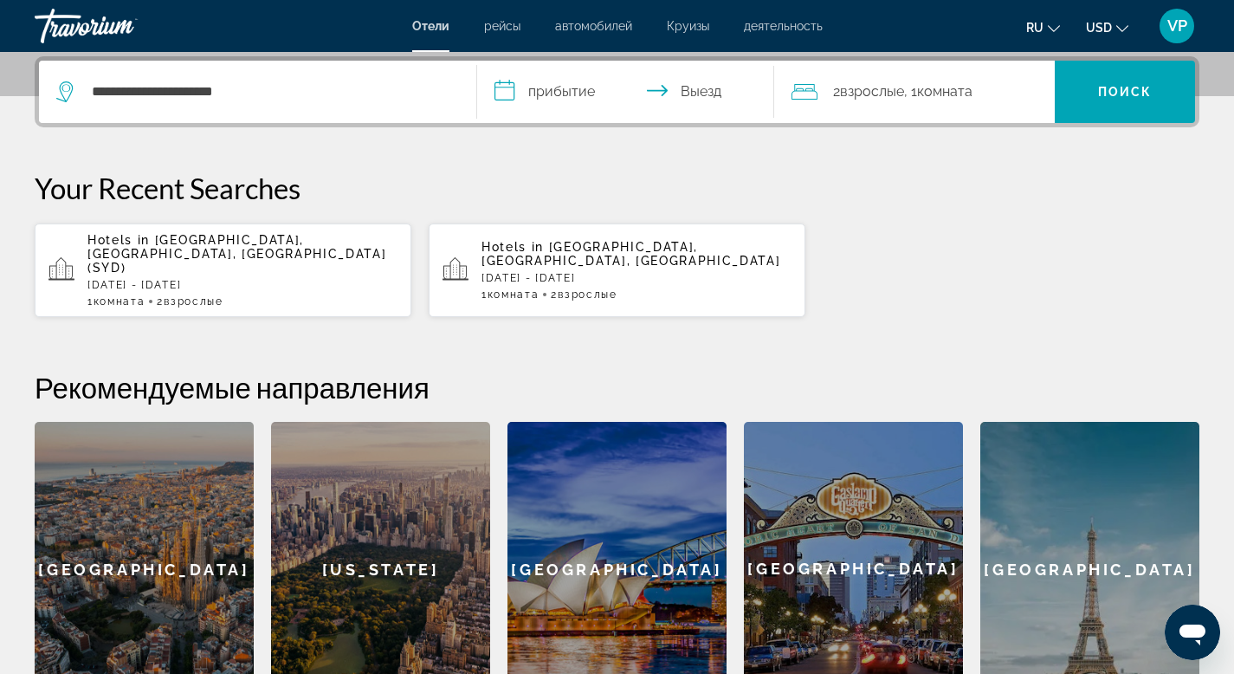
click at [535, 91] on input "**********" at bounding box center [629, 95] width 305 height 68
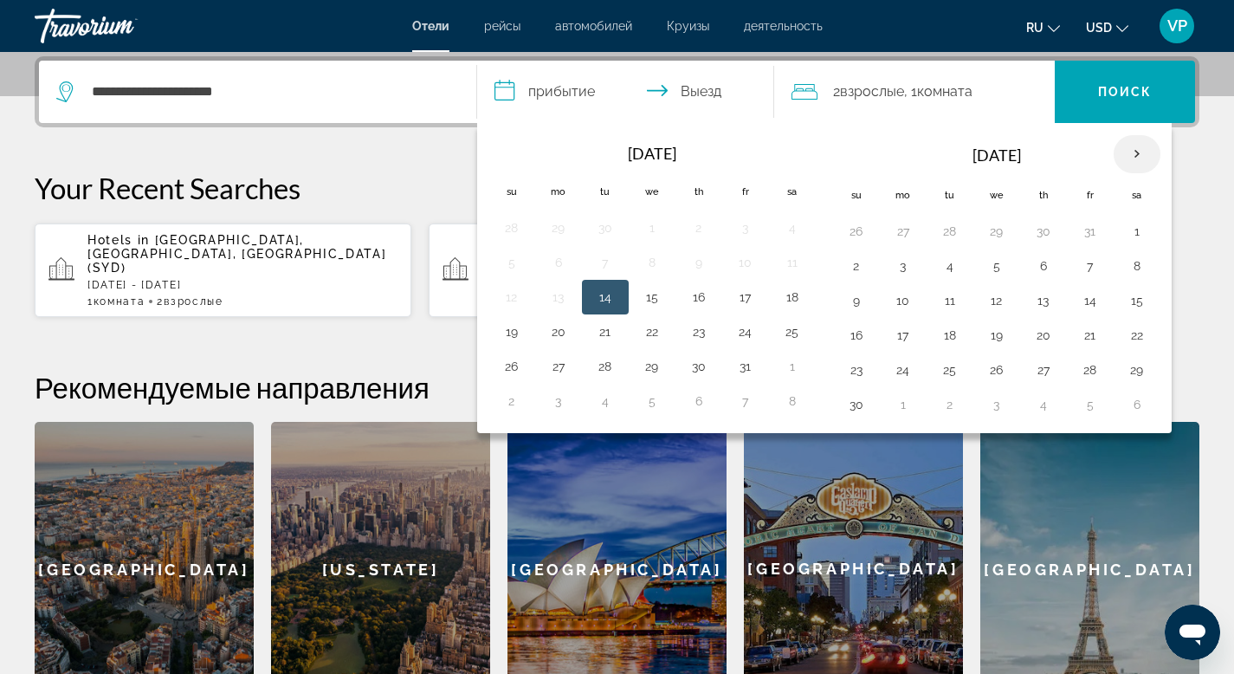
click at [1142, 152] on th "Next month" at bounding box center [1136, 154] width 47 height 38
click at [948, 269] on button "6" at bounding box center [950, 266] width 28 height 24
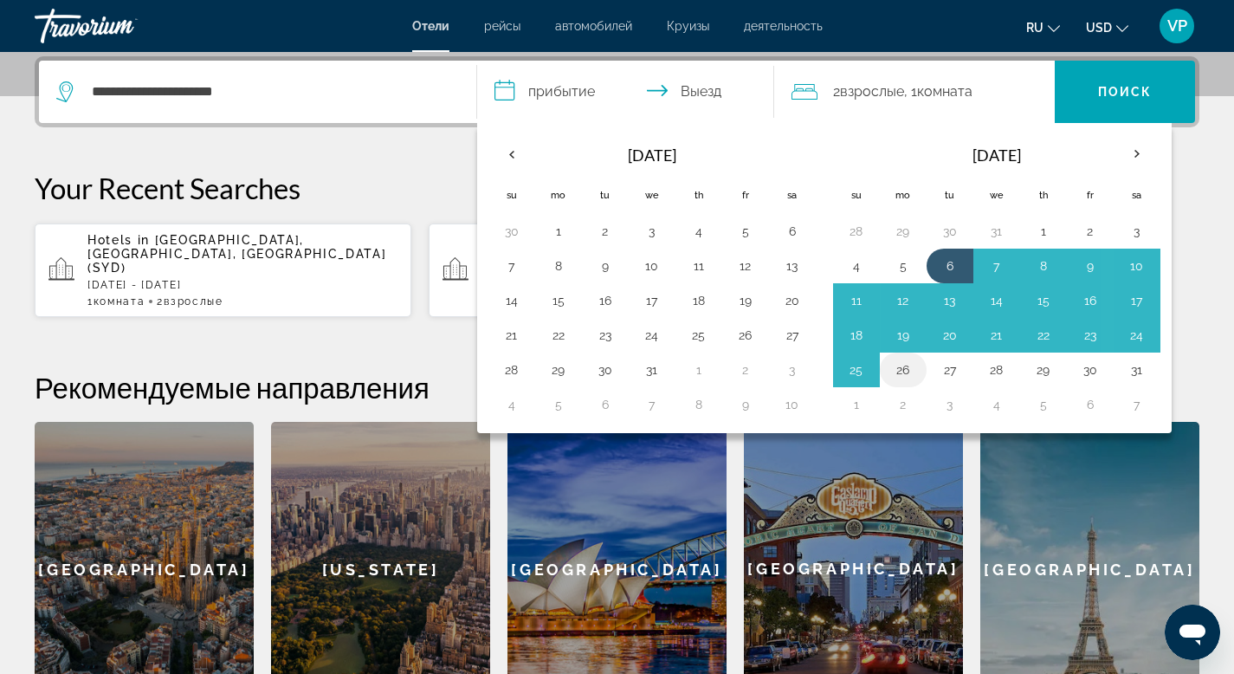
click at [909, 373] on button "26" at bounding box center [903, 370] width 28 height 24
type input "**********"
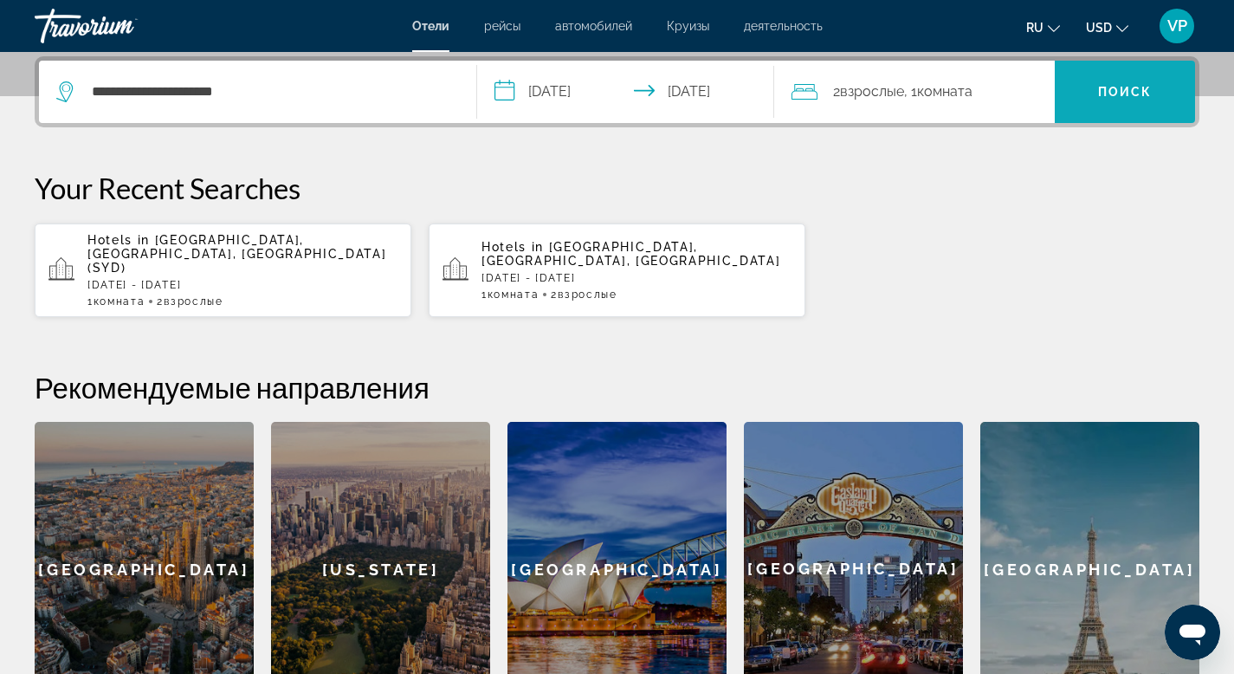
click at [1100, 100] on span "Search" at bounding box center [1125, 92] width 140 height 42
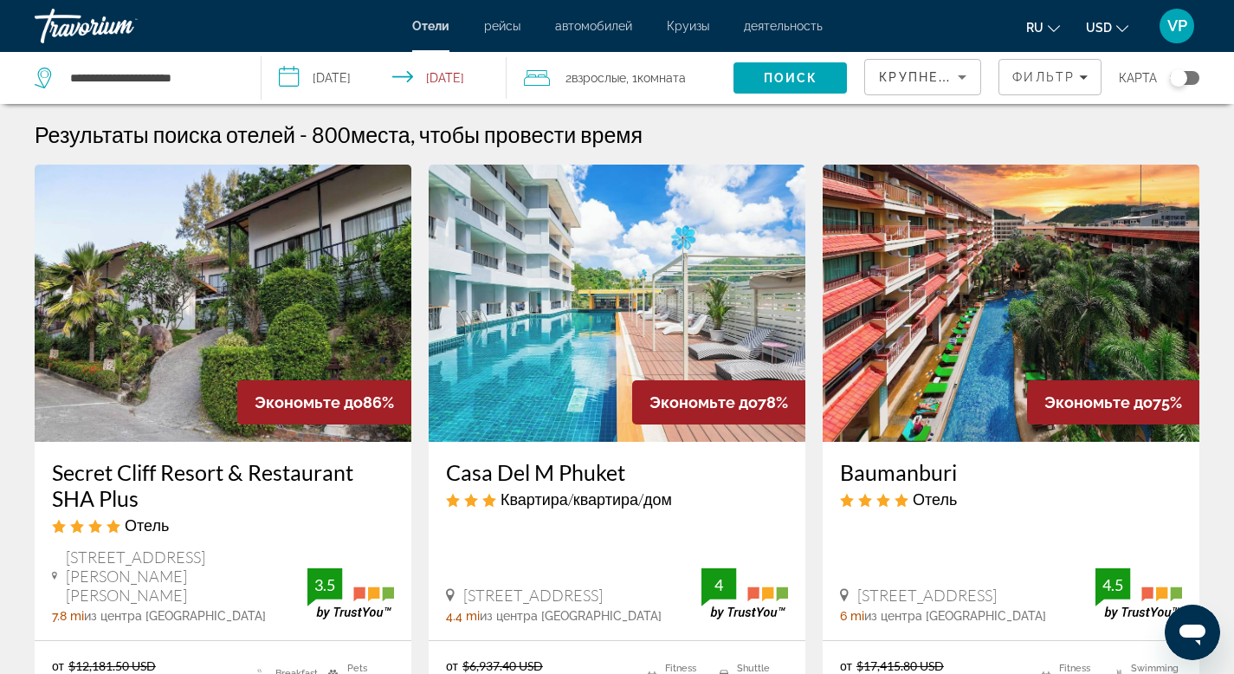
click at [1184, 75] on div "Toggle map" at bounding box center [1178, 77] width 17 height 17
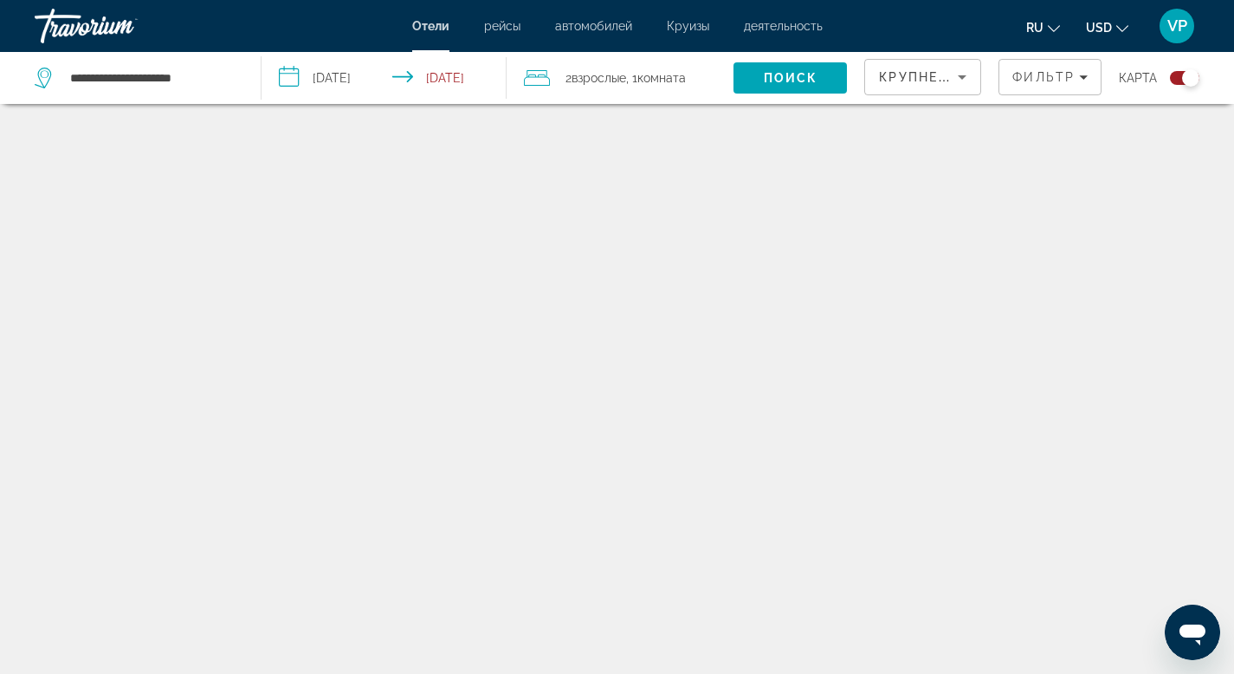
scroll to position [104, 0]
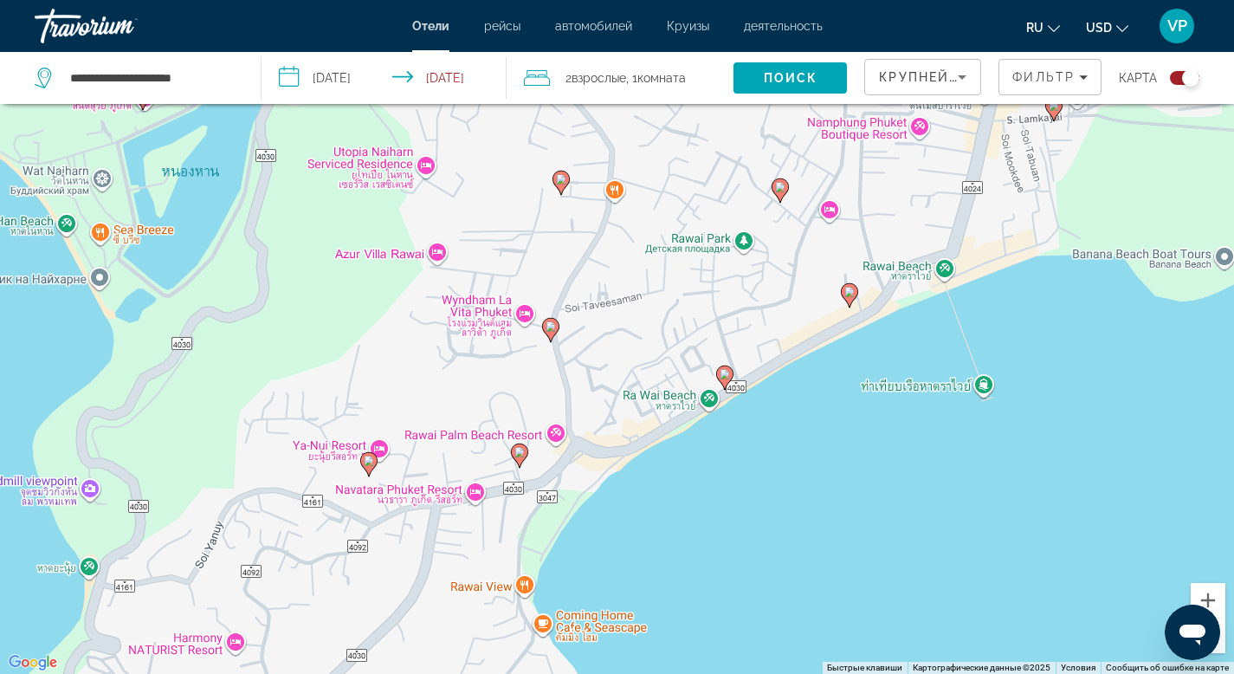
drag, startPoint x: 887, startPoint y: 391, endPoint x: 446, endPoint y: 540, distance: 466.0
click at [446, 540] on div "Чтобы активировать перетаскивание с помощью клавиатуры, нажмите Alt + Ввод. Пос…" at bounding box center [617, 337] width 1234 height 674
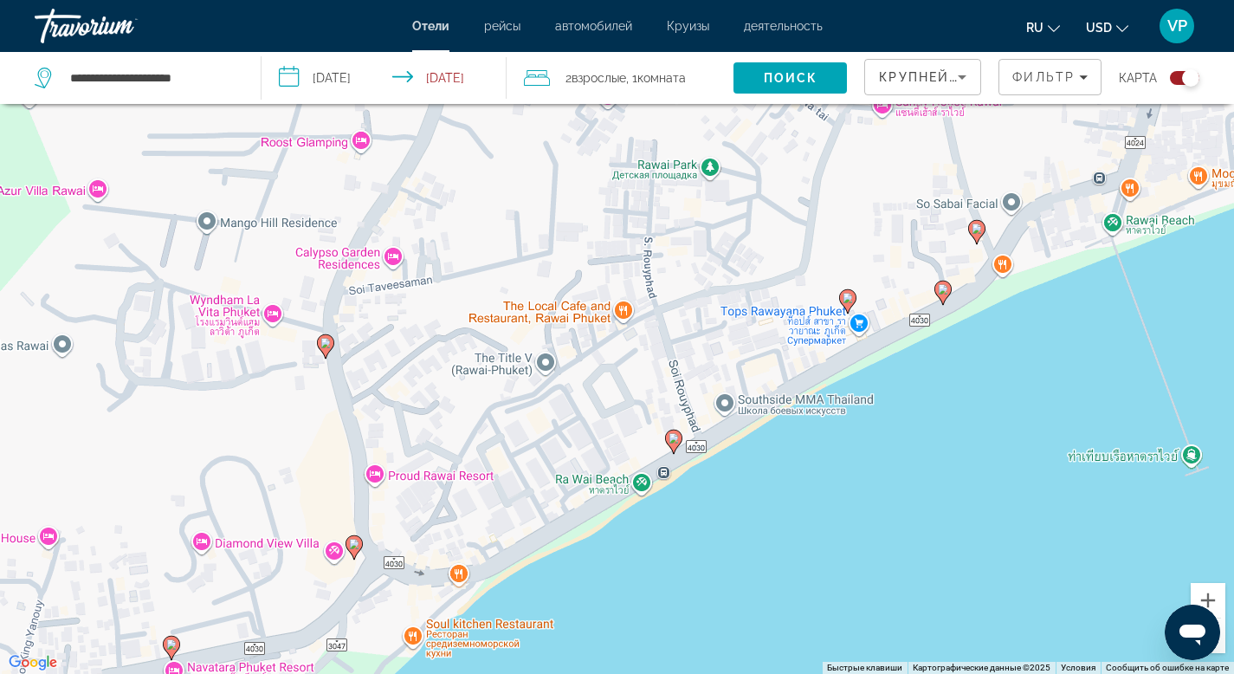
click at [675, 442] on image "Main content" at bounding box center [673, 438] width 10 height 10
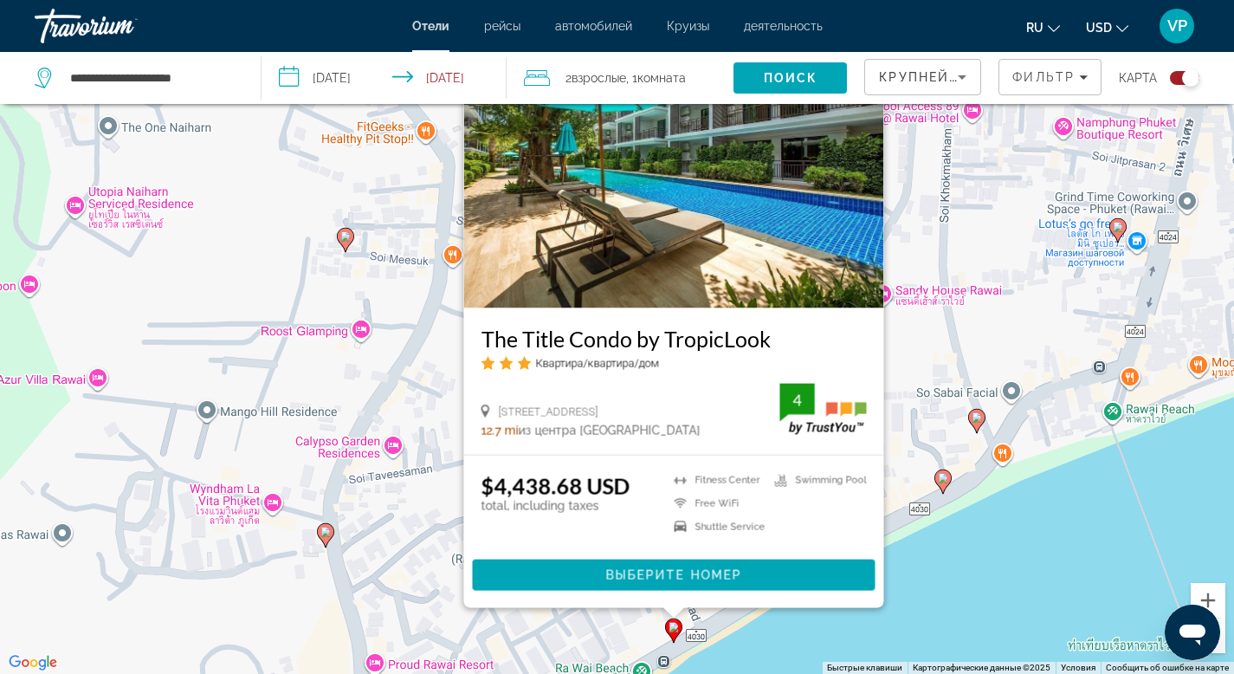
drag, startPoint x: 942, startPoint y: 590, endPoint x: 934, endPoint y: 504, distance: 86.9
click at [934, 513] on div "Чтобы активировать перетаскивание с помощью клавиатуры, нажмите Alt + Ввод. Пос…" at bounding box center [617, 337] width 1234 height 674
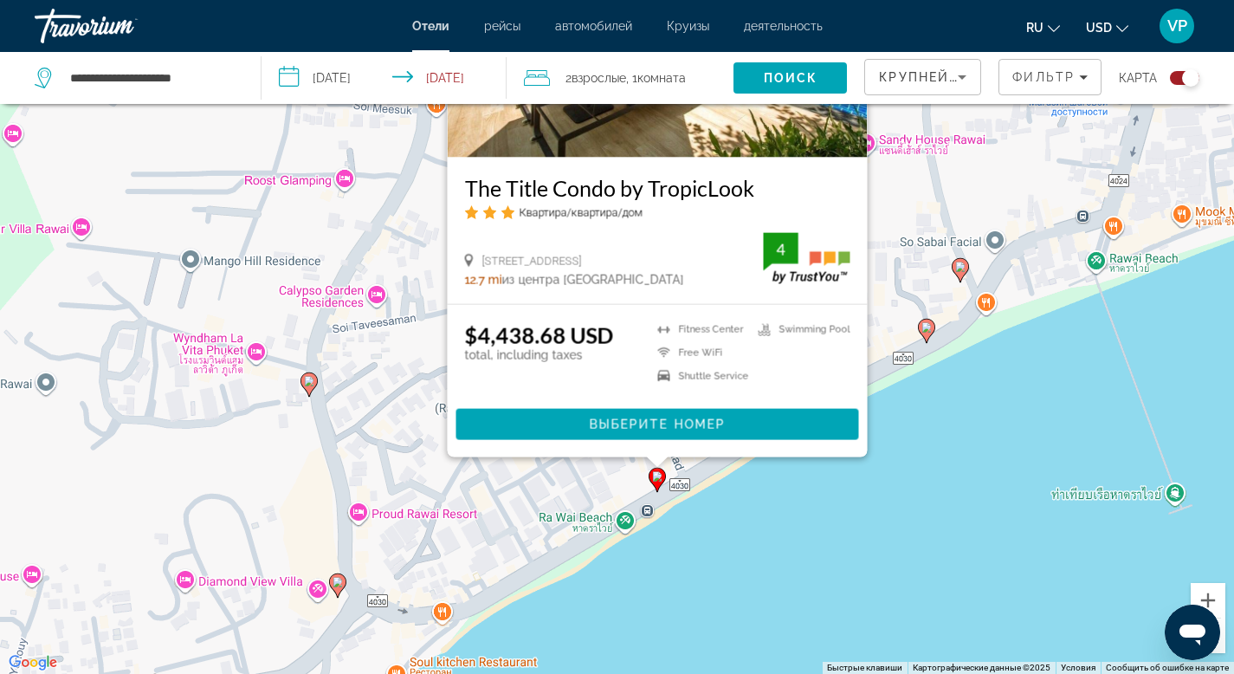
click at [359, 75] on input "**********" at bounding box center [386, 80] width 251 height 57
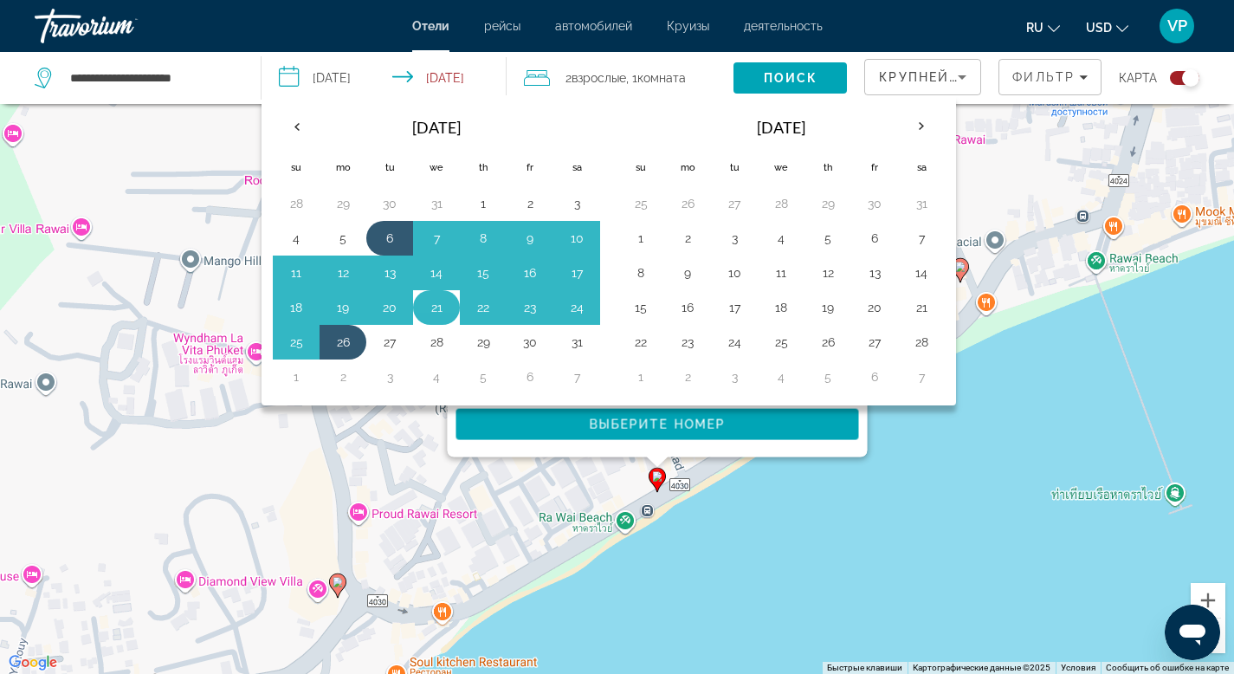
click at [436, 312] on button "21" at bounding box center [437, 307] width 28 height 24
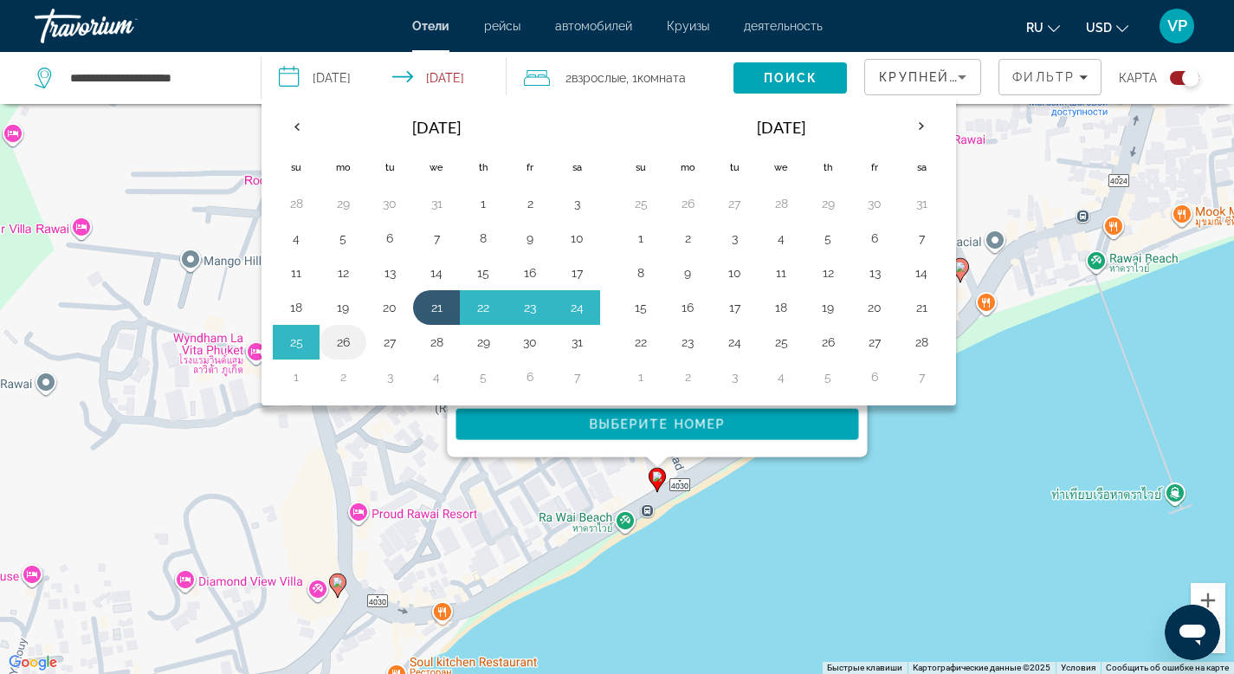
click at [345, 342] on button "26" at bounding box center [343, 342] width 28 height 24
type input "**********"
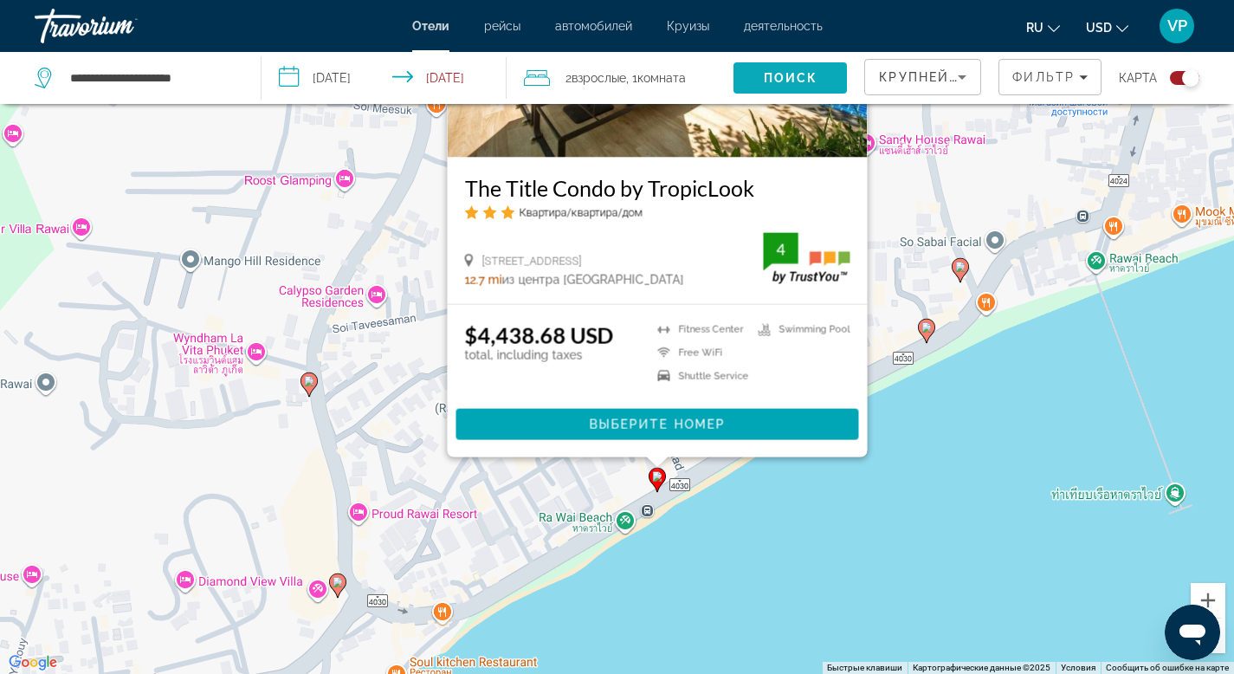
click at [788, 79] on span "Поиск" at bounding box center [791, 78] width 55 height 14
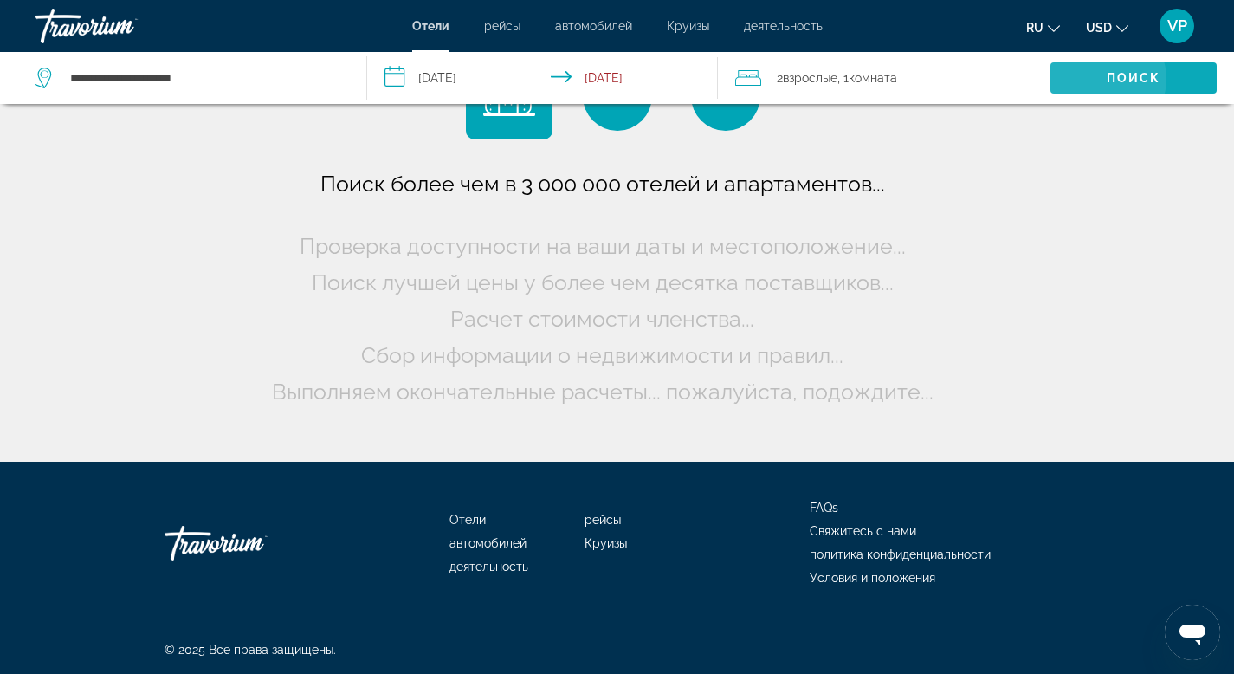
scroll to position [0, 0]
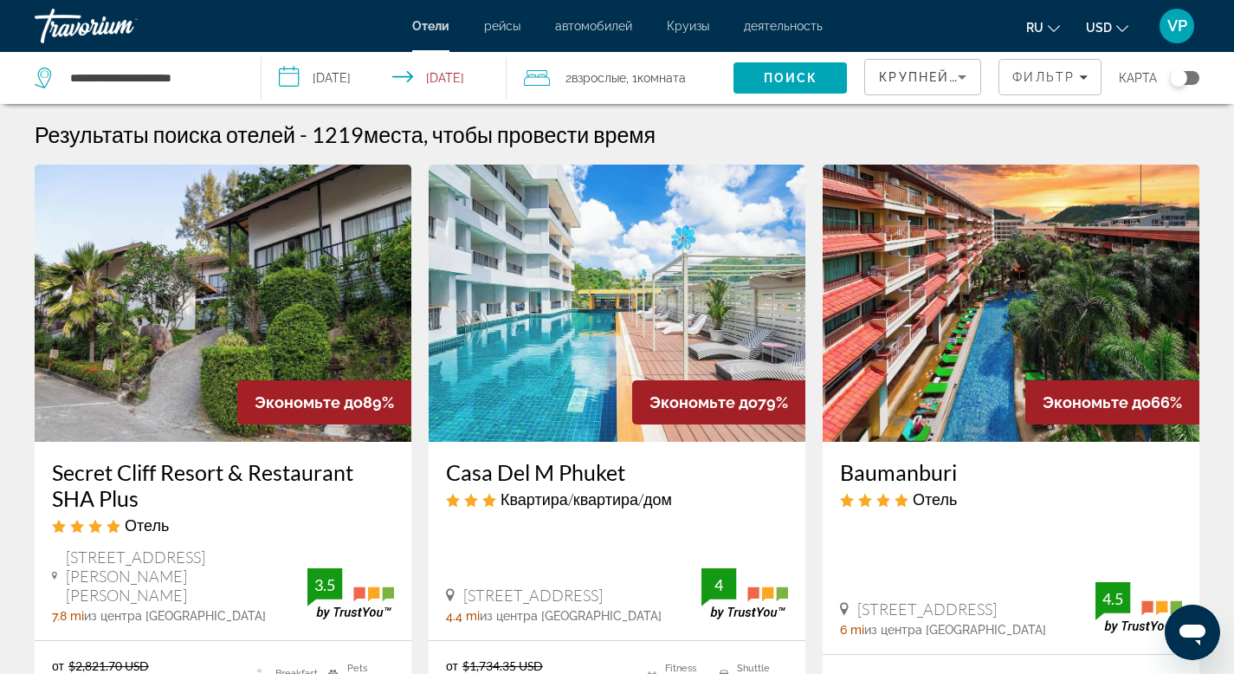
click at [1183, 80] on div "Toggle map" at bounding box center [1178, 77] width 17 height 17
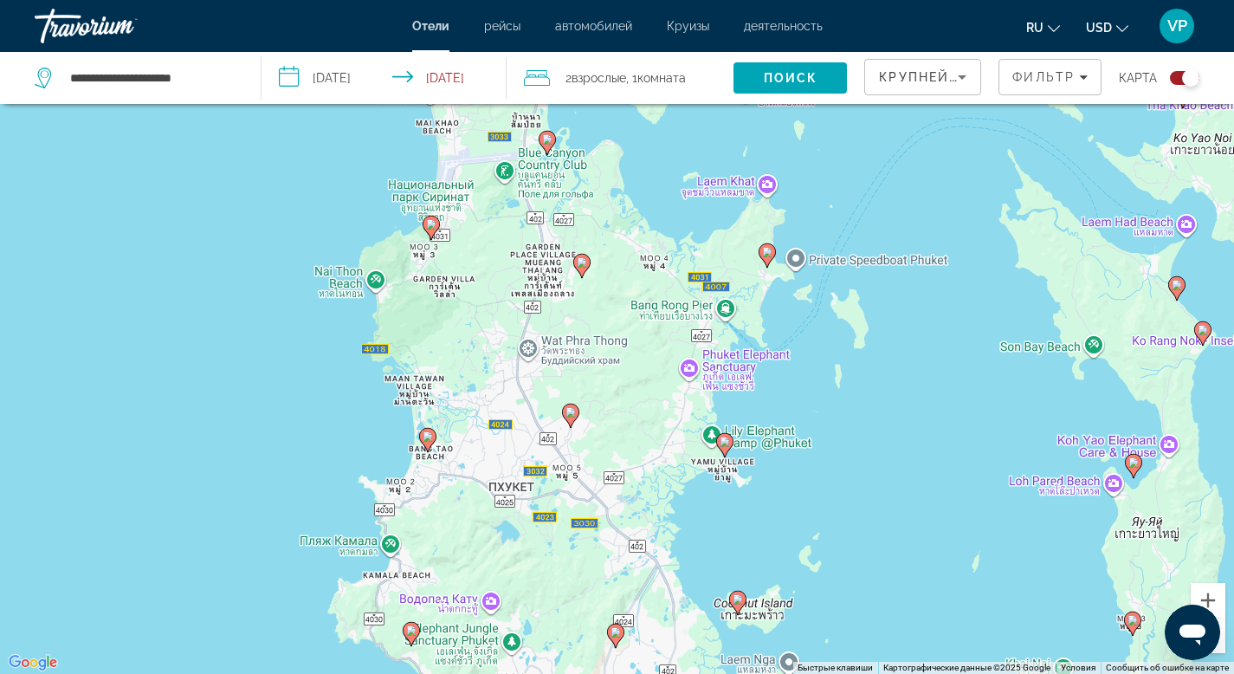
drag, startPoint x: 483, startPoint y: 219, endPoint x: 487, endPoint y: 369, distance: 149.8
click at [487, 369] on div "Чтобы активировать перетаскивание с помощью клавиатуры, нажмите Alt + Ввод. Пос…" at bounding box center [617, 337] width 1234 height 674
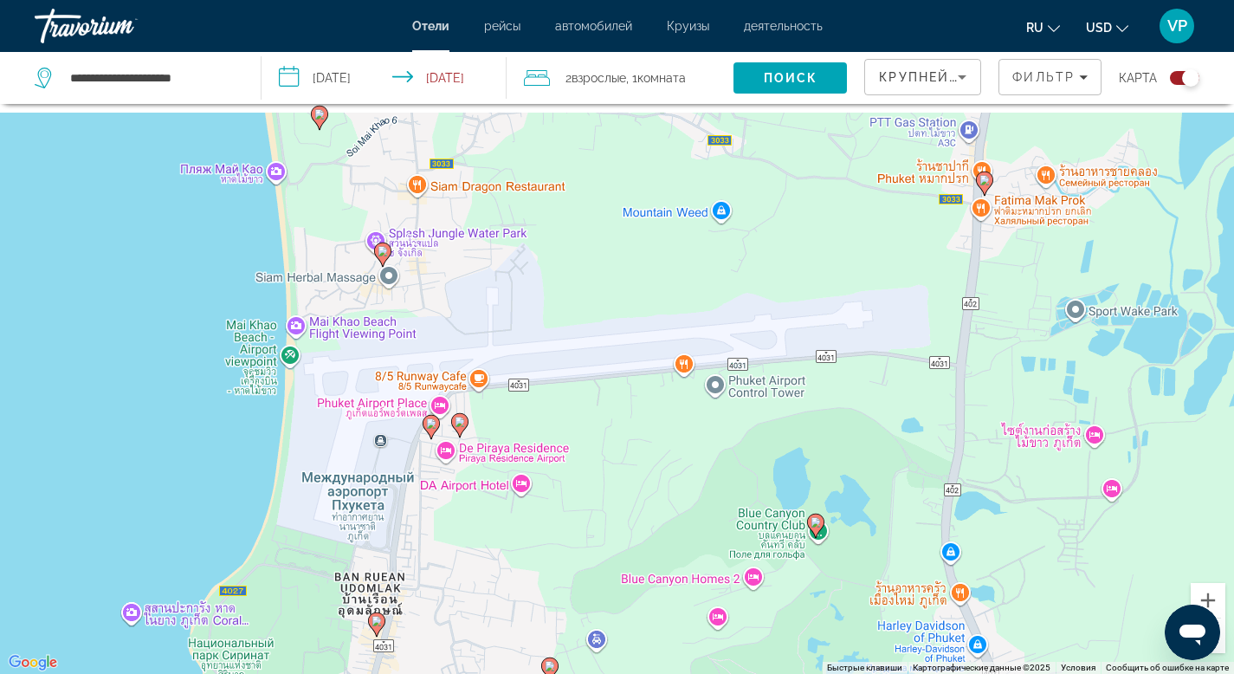
drag, startPoint x: 403, startPoint y: 224, endPoint x: 542, endPoint y: 432, distance: 249.7
click at [542, 432] on div "Чтобы активировать перетаскивание с помощью клавиатуры, нажмите Alt + Ввод. Пос…" at bounding box center [617, 337] width 1234 height 674
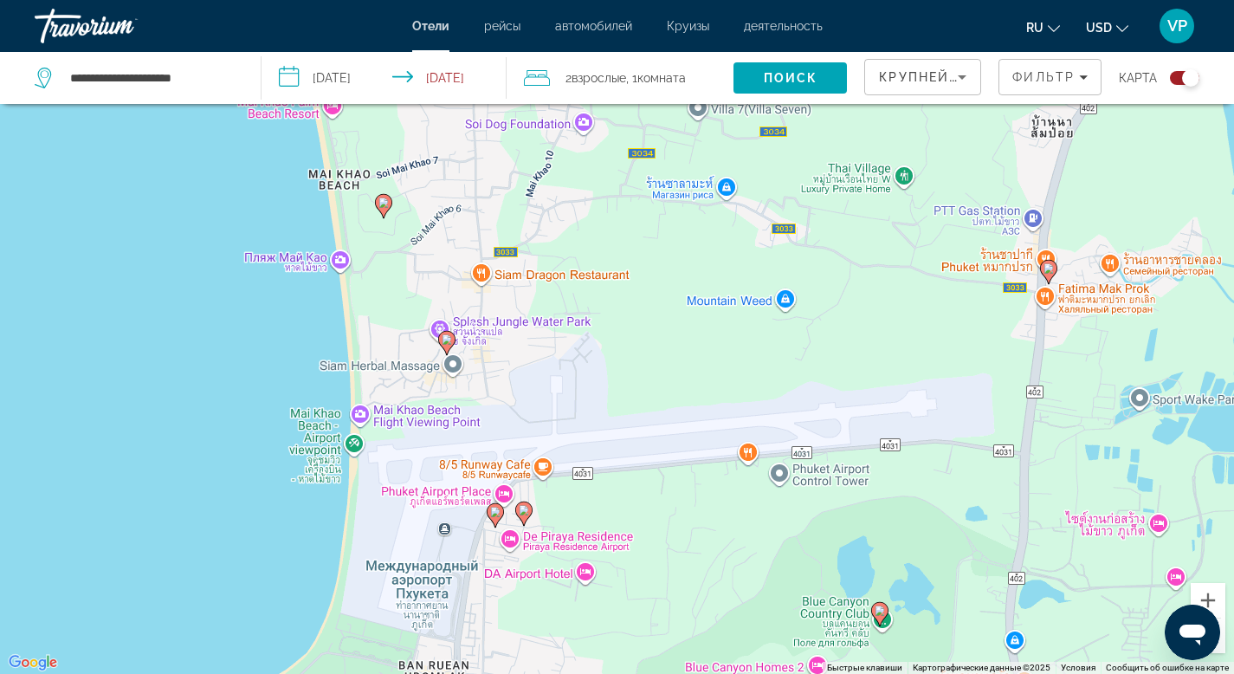
click at [444, 339] on image "Main content" at bounding box center [447, 339] width 10 height 10
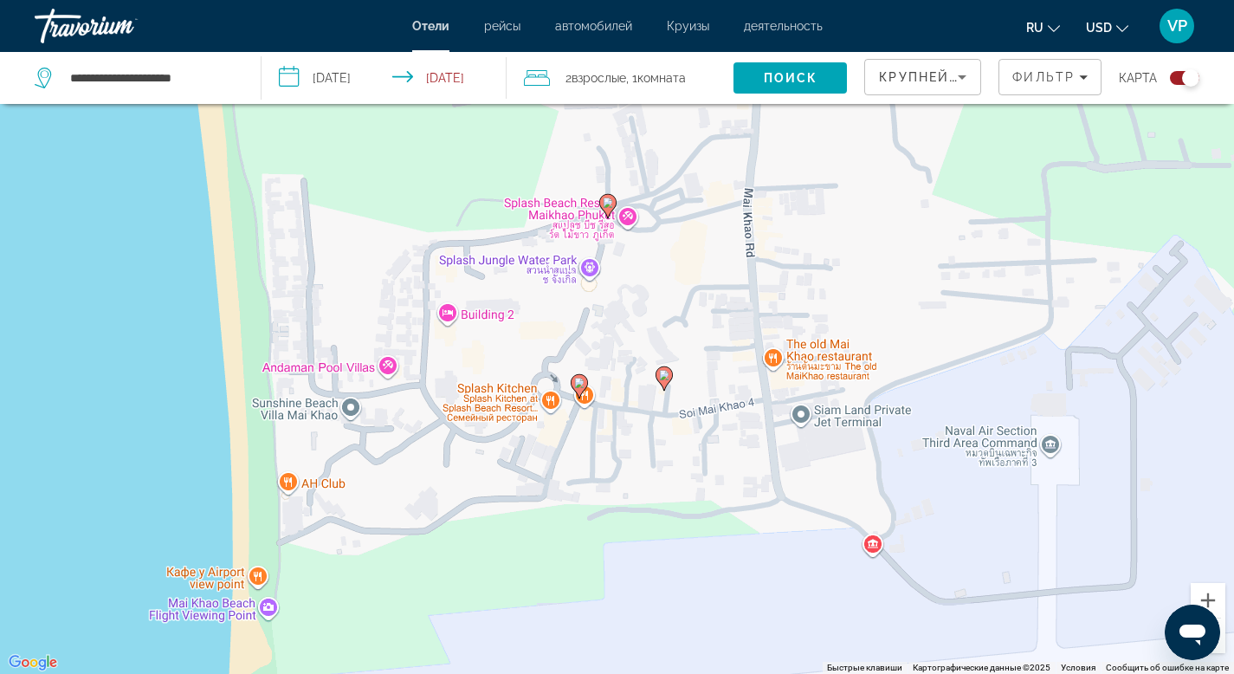
click at [580, 384] on image "Main content" at bounding box center [579, 382] width 10 height 10
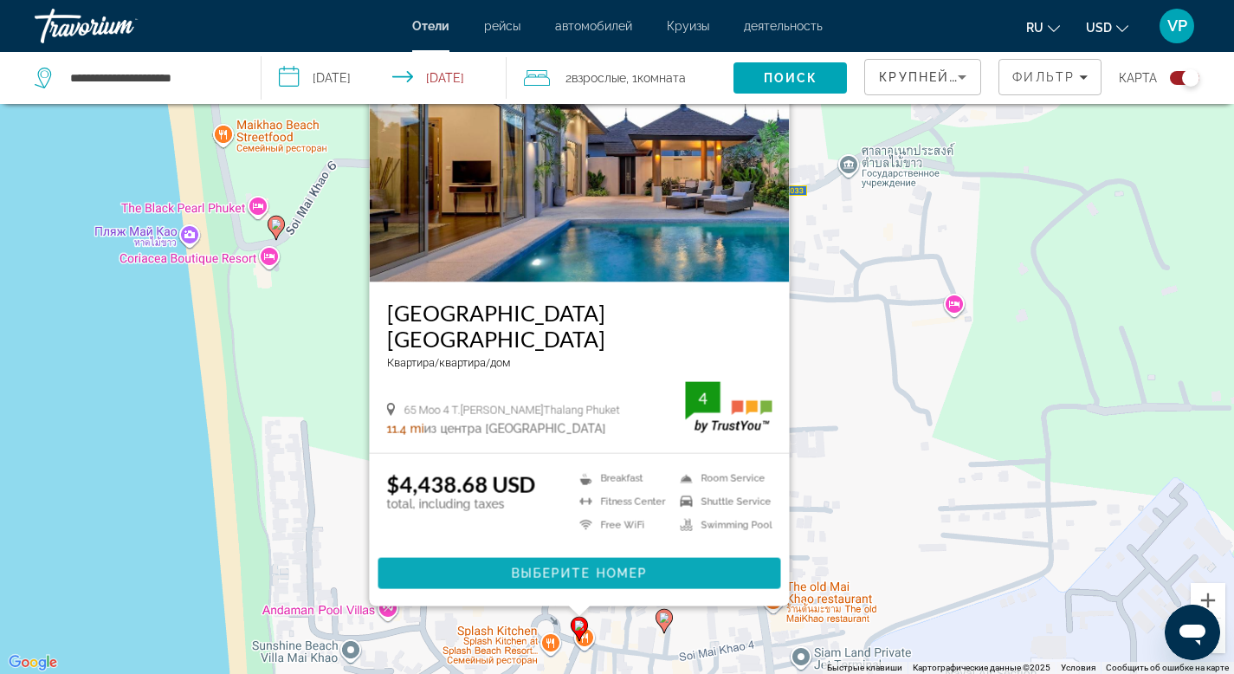
click at [532, 571] on span "Выберите номер" at bounding box center [579, 573] width 136 height 14
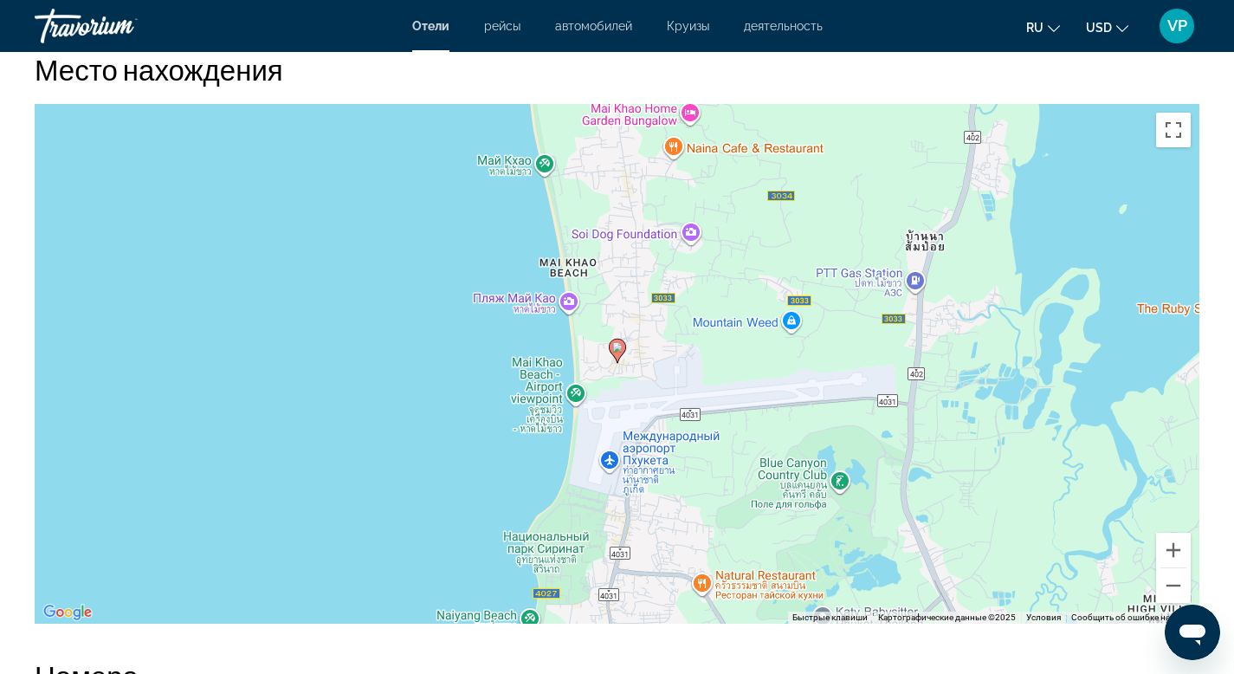
scroll to position [1584, 0]
